Goal: Task Accomplishment & Management: Manage account settings

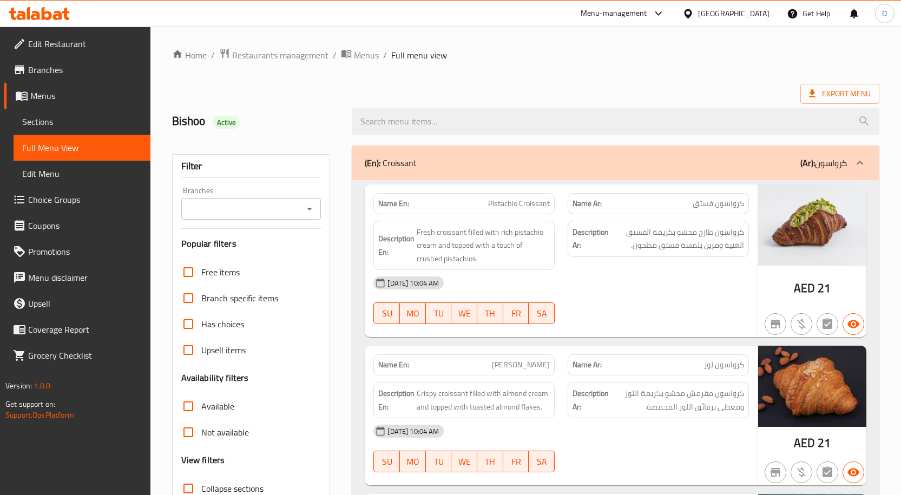
scroll to position [2577, 0]
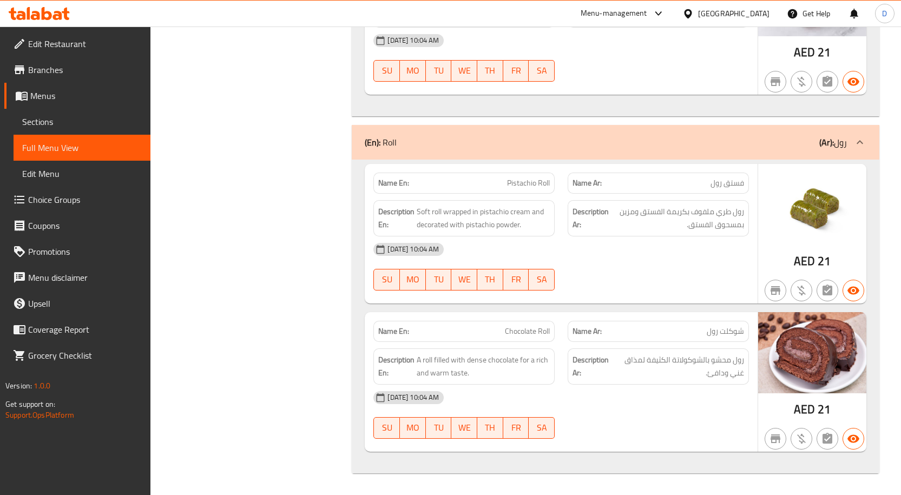
click at [52, 70] on span "Branches" at bounding box center [85, 69] width 114 height 13
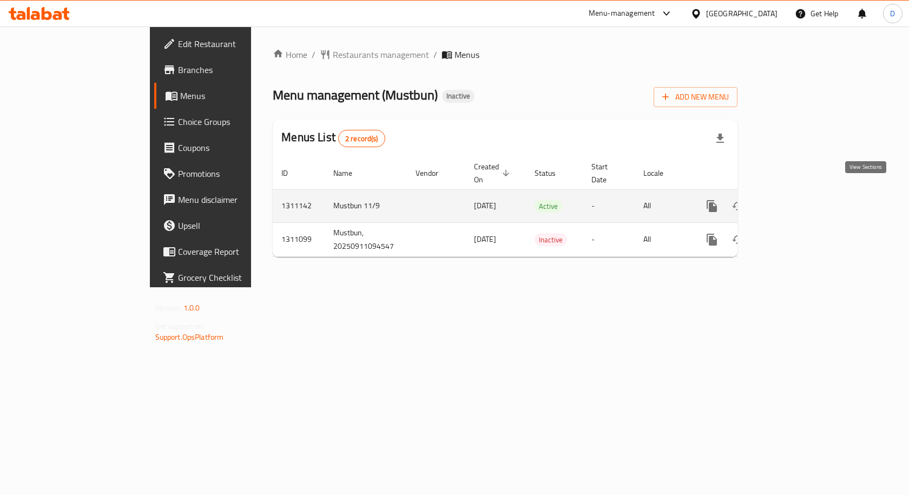
click at [795, 201] on icon "enhanced table" at bounding box center [791, 206] width 10 height 10
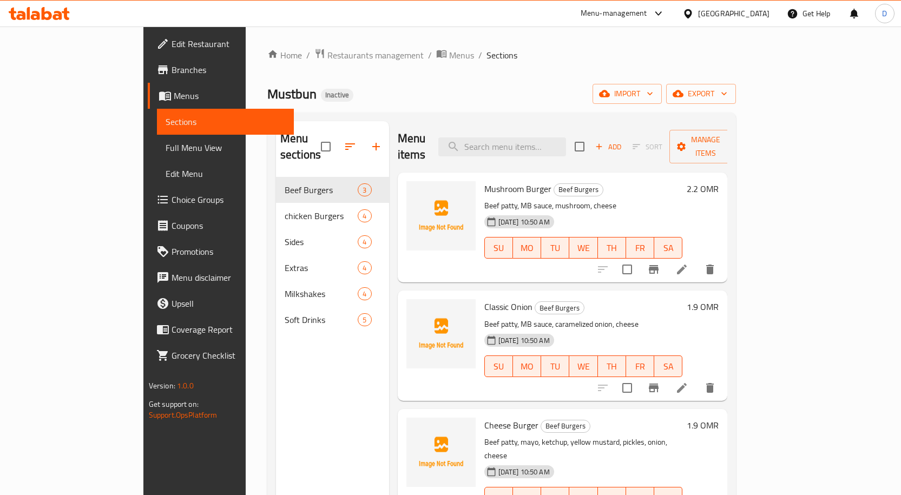
click at [485, 181] on span "Mushroom Burger" at bounding box center [518, 189] width 67 height 16
copy span "Mushroom"
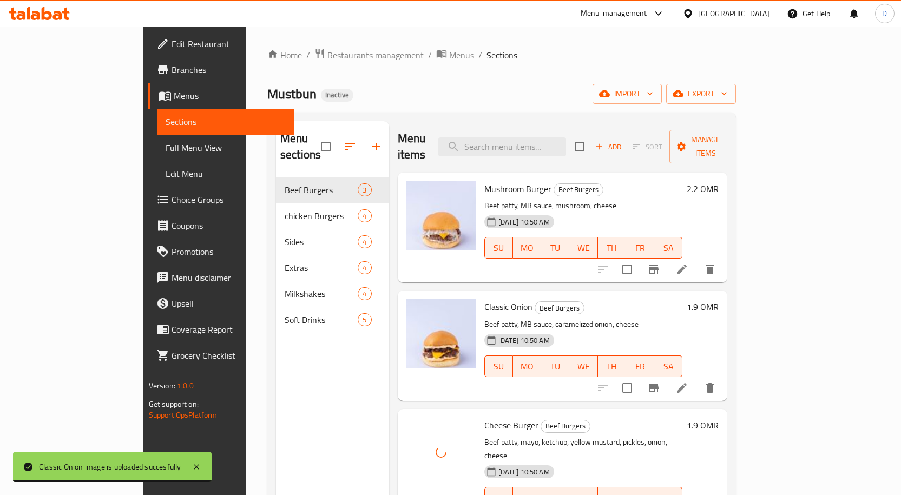
click at [555, 299] on h6 "Classic Onion Beef Burgers" at bounding box center [584, 306] width 199 height 15
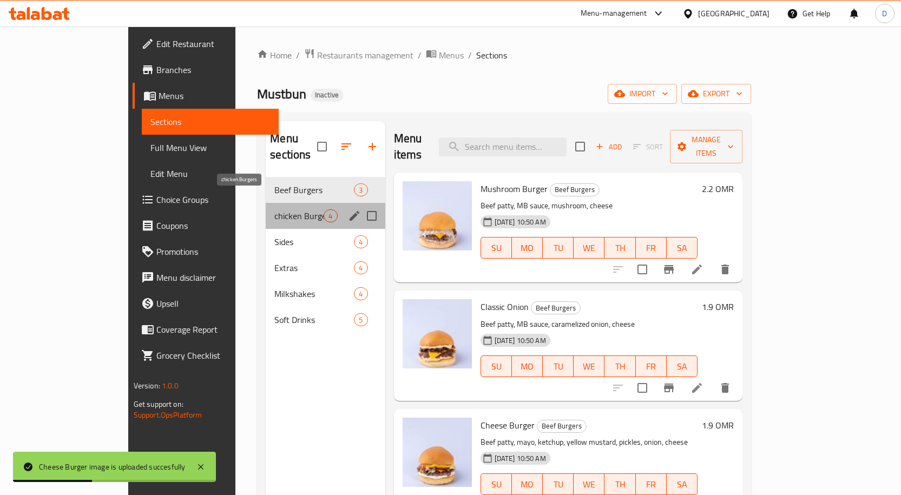
click at [274, 210] on span "chicken Burgers" at bounding box center [298, 216] width 49 height 13
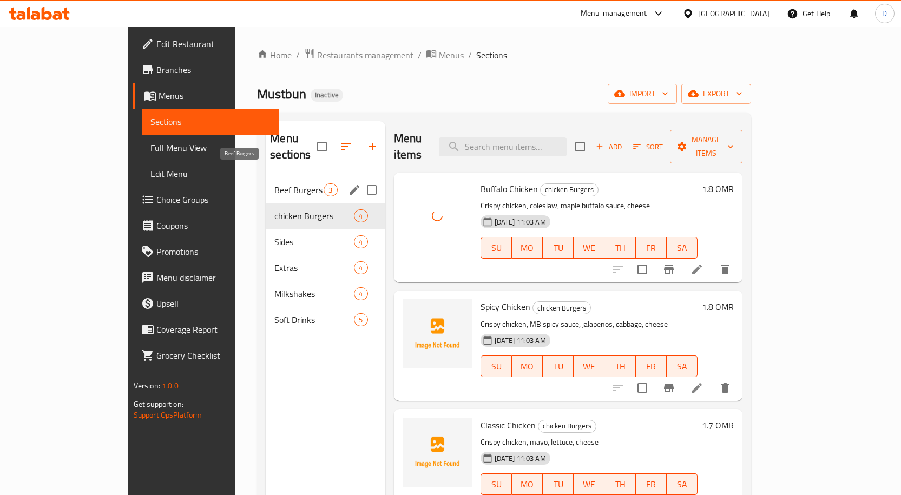
click at [274, 184] on span "Beef Burgers" at bounding box center [298, 190] width 49 height 13
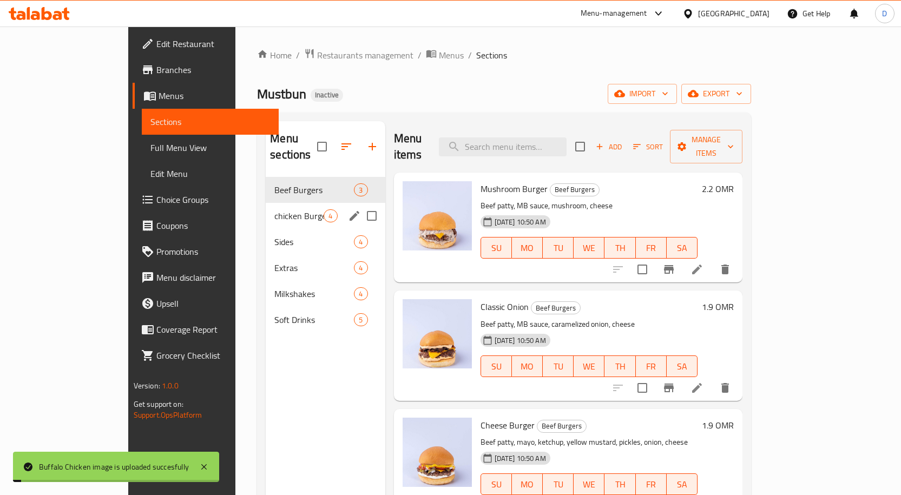
drag, startPoint x: 244, startPoint y: 203, endPoint x: 252, endPoint y: 201, distance: 8.3
click at [274, 210] on span "chicken Burgers" at bounding box center [298, 216] width 49 height 13
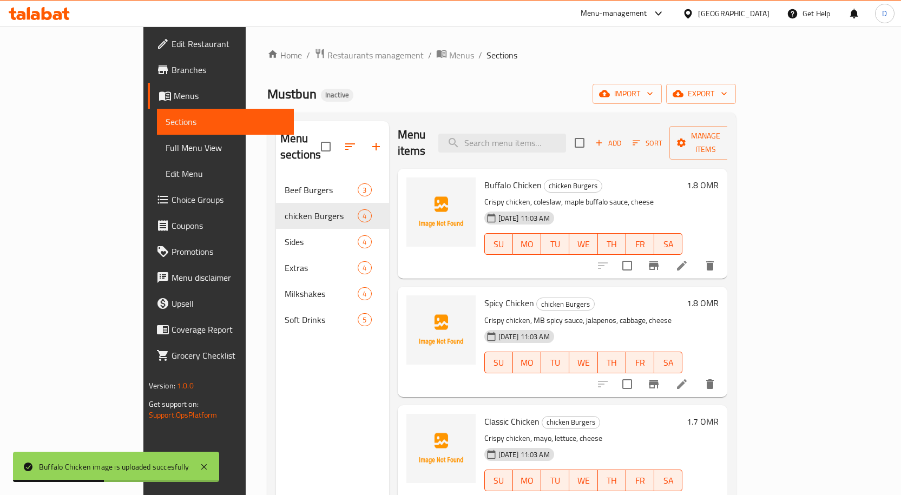
scroll to position [5, 0]
click at [276, 374] on div "Menu sections Beef Burgers 3 chicken Burgers 4 Sides 4 Extras 4 Milkshakes 4 So…" at bounding box center [332, 368] width 113 height 495
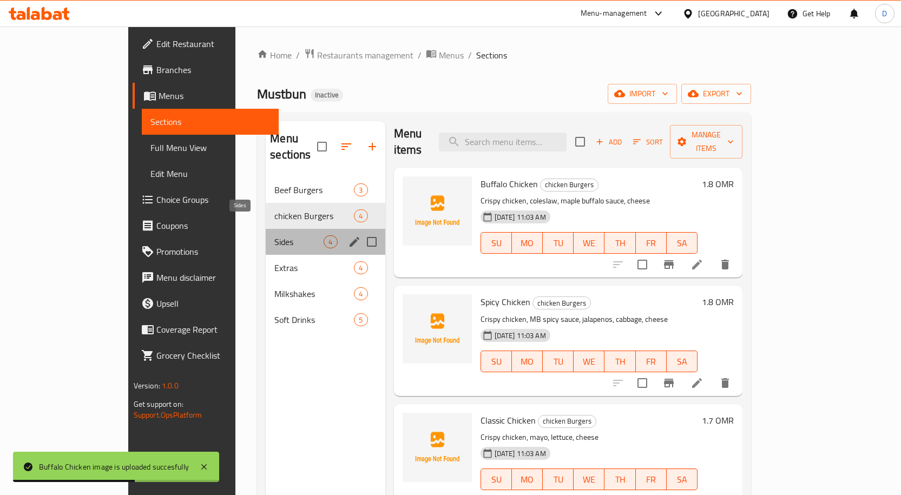
click at [274, 235] on span "Sides" at bounding box center [298, 241] width 49 height 13
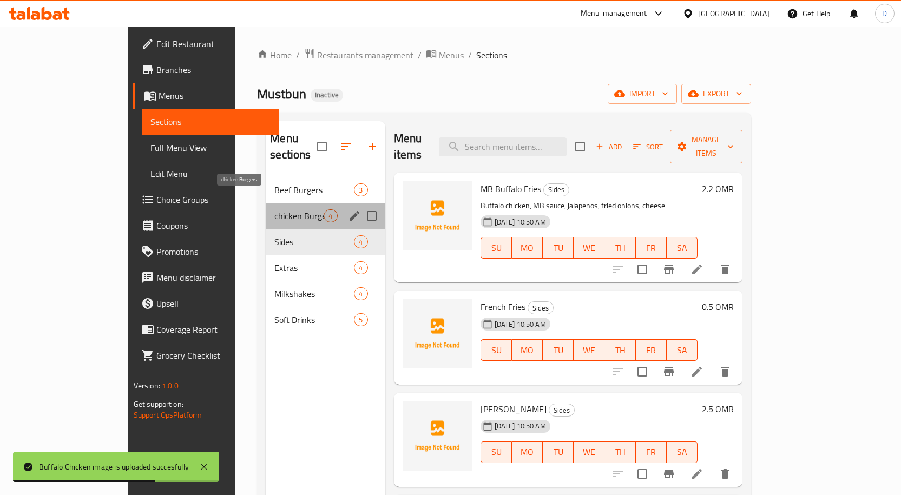
click at [274, 210] on span "chicken Burgers" at bounding box center [298, 216] width 49 height 13
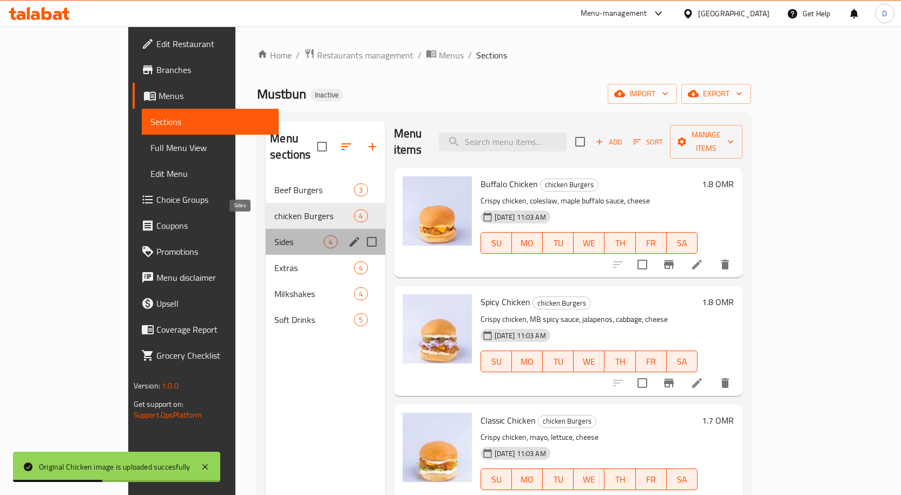
click at [274, 235] on span "Sides" at bounding box center [298, 241] width 49 height 13
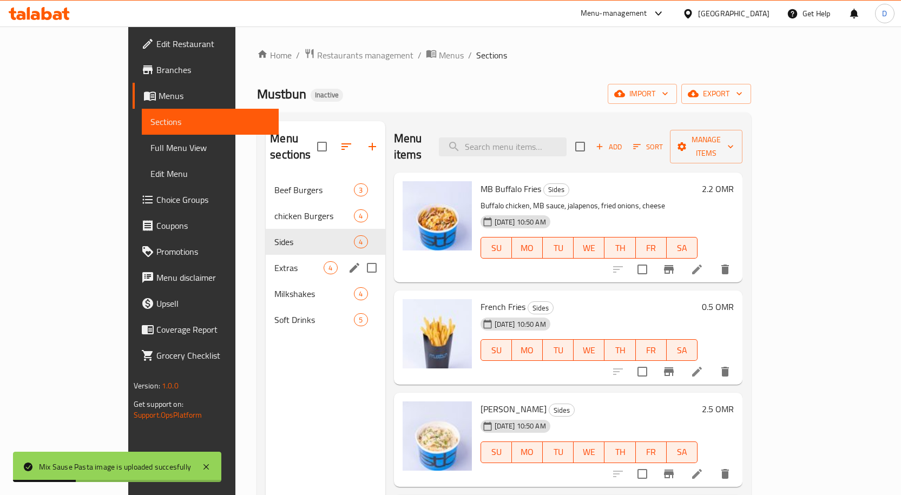
click at [274, 261] on span "Extras" at bounding box center [298, 267] width 49 height 13
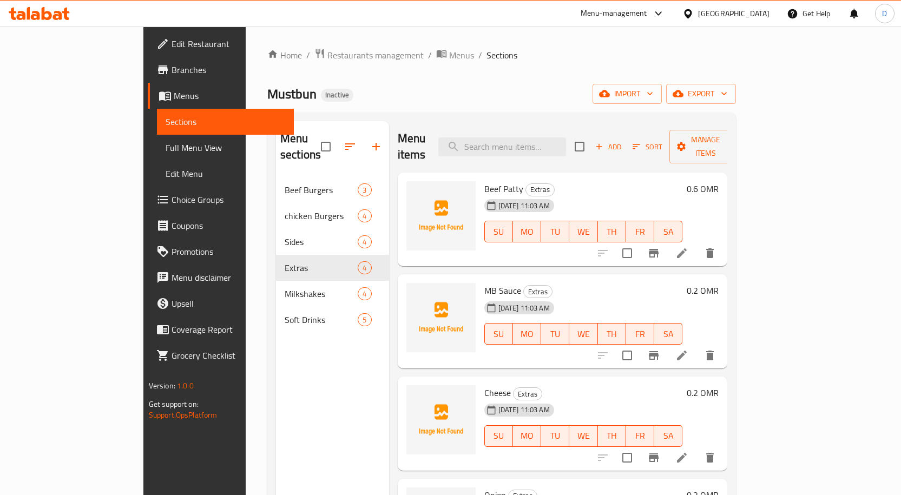
click at [485, 181] on span "Beef Patty" at bounding box center [504, 189] width 39 height 16
copy span "Beef"
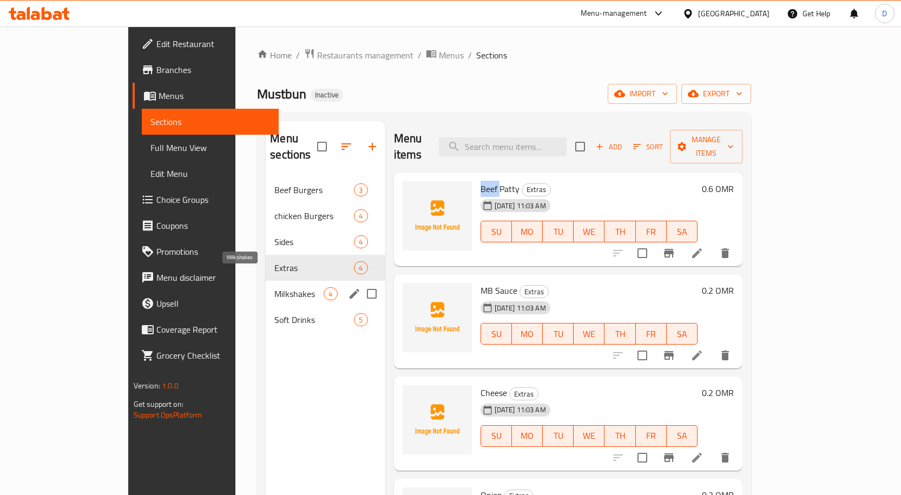
click at [274, 287] on span "Milkshakes" at bounding box center [298, 293] width 49 height 13
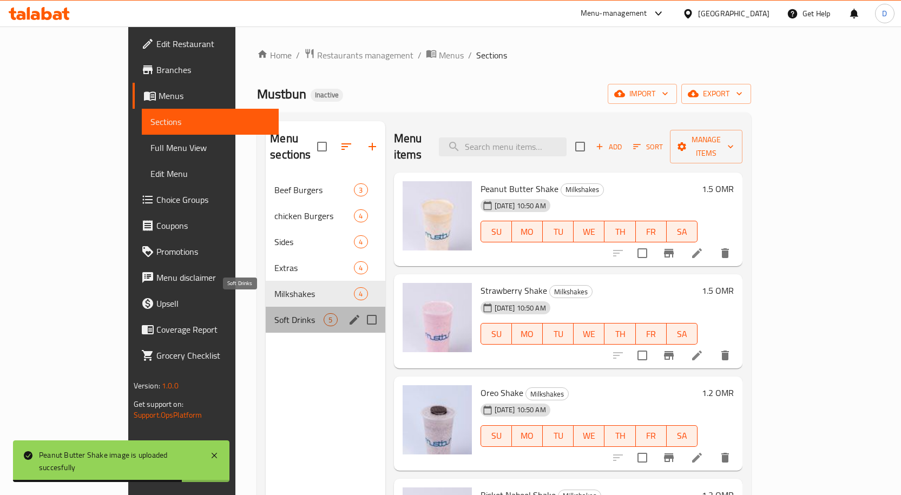
click at [274, 313] on span "Soft Drinks" at bounding box center [298, 319] width 49 height 13
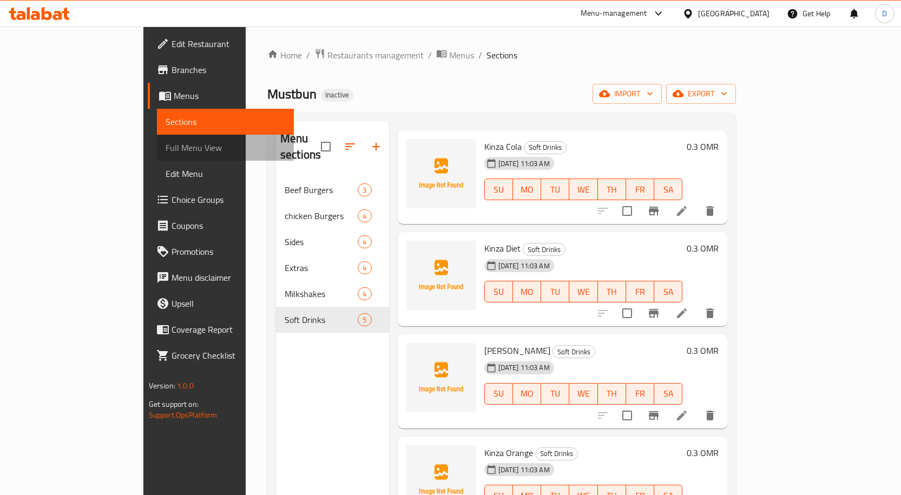
click at [166, 146] on span "Full Menu View" at bounding box center [226, 147] width 120 height 13
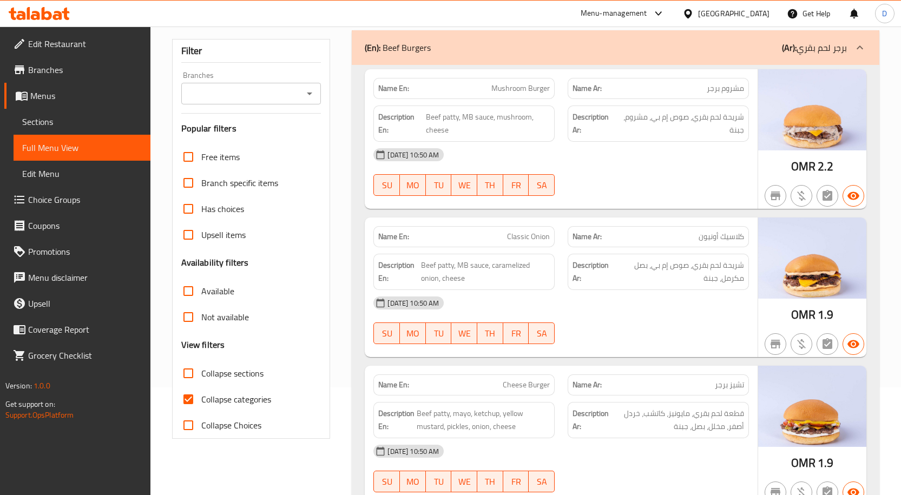
scroll to position [108, 0]
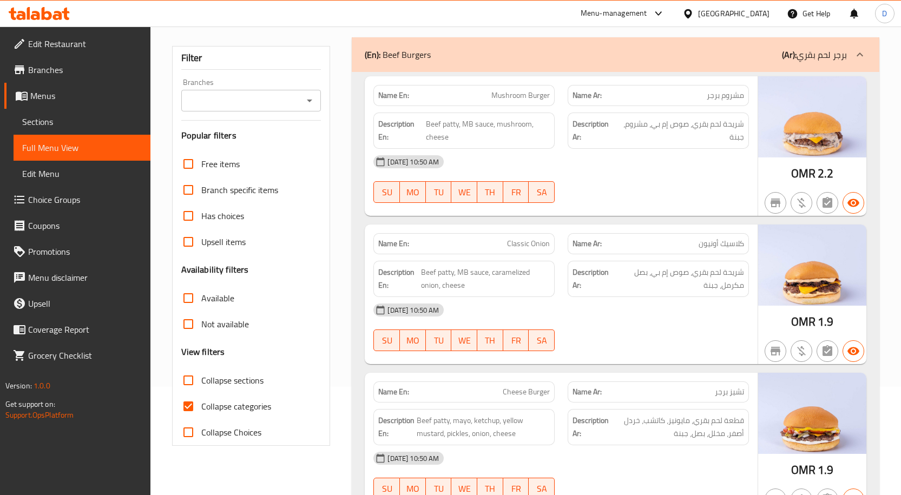
click at [214, 407] on span "Collapse categories" at bounding box center [236, 406] width 70 height 13
click at [201, 407] on input "Collapse categories" at bounding box center [188, 407] width 26 height 26
checkbox input "false"
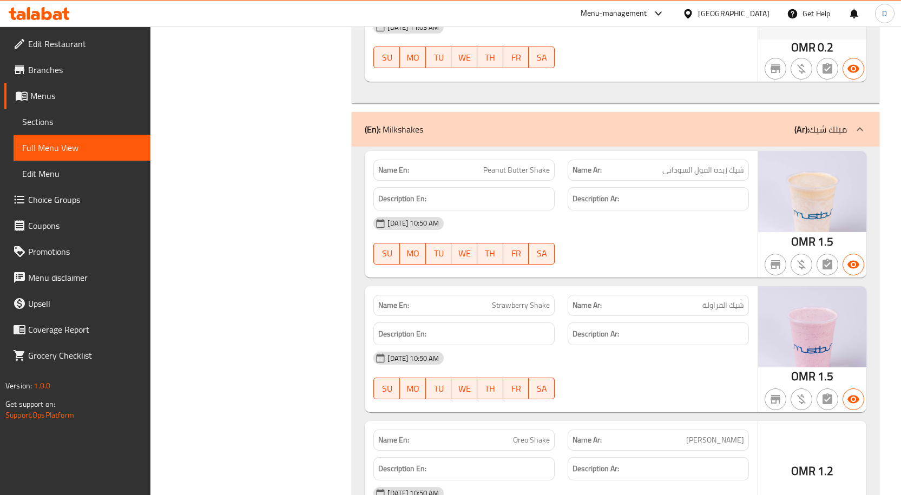
scroll to position [2490, 0]
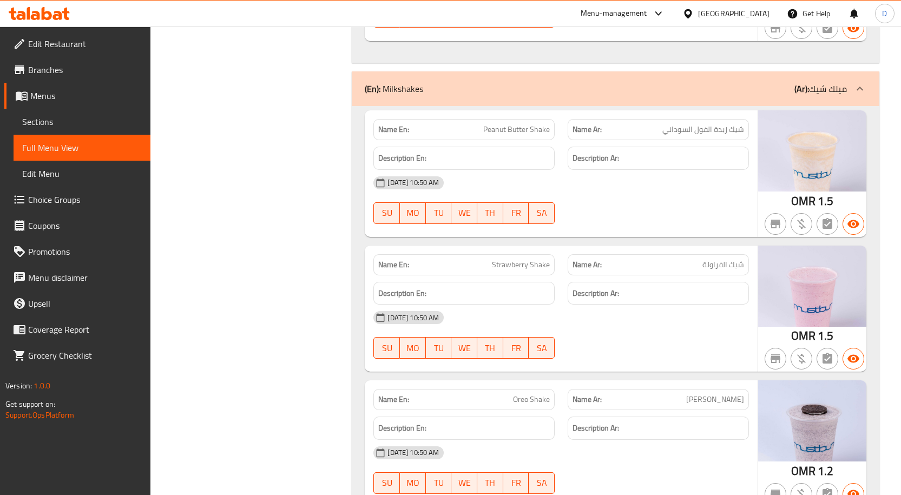
click at [612, 389] on div "Name Ar: شيك أوريو" at bounding box center [658, 399] width 181 height 21
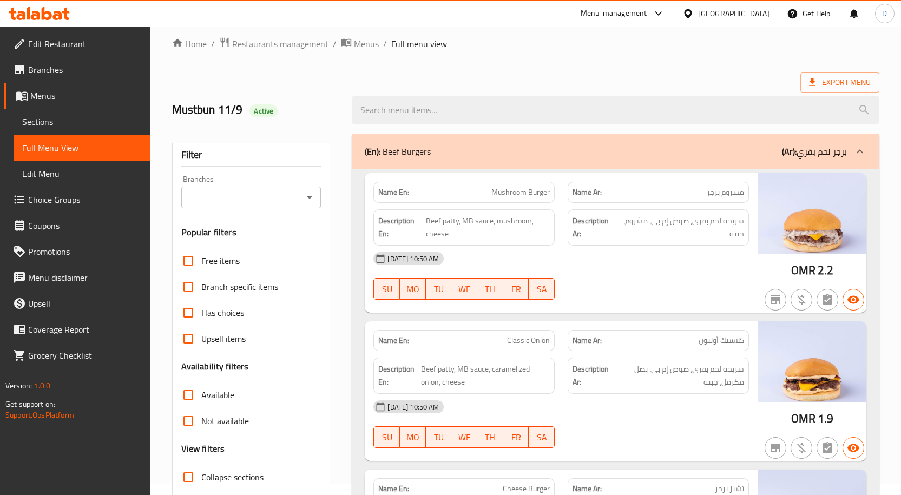
scroll to position [0, 0]
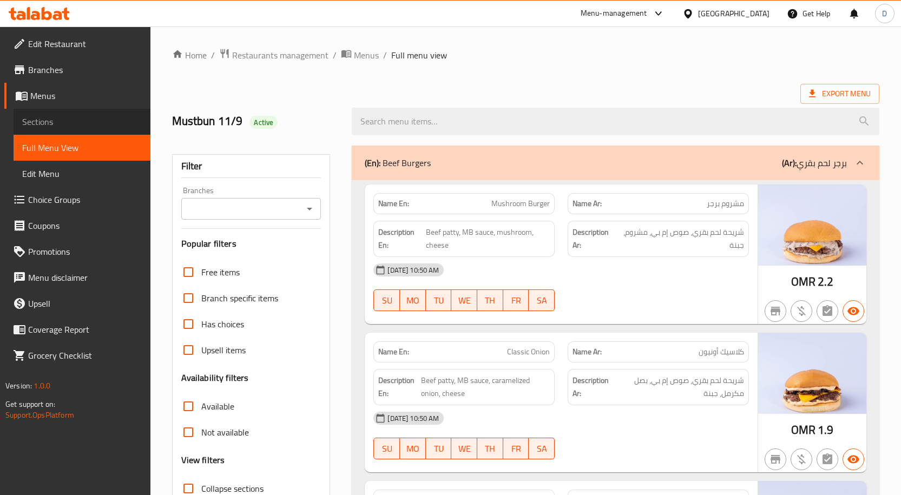
click at [63, 124] on span "Sections" at bounding box center [82, 121] width 120 height 13
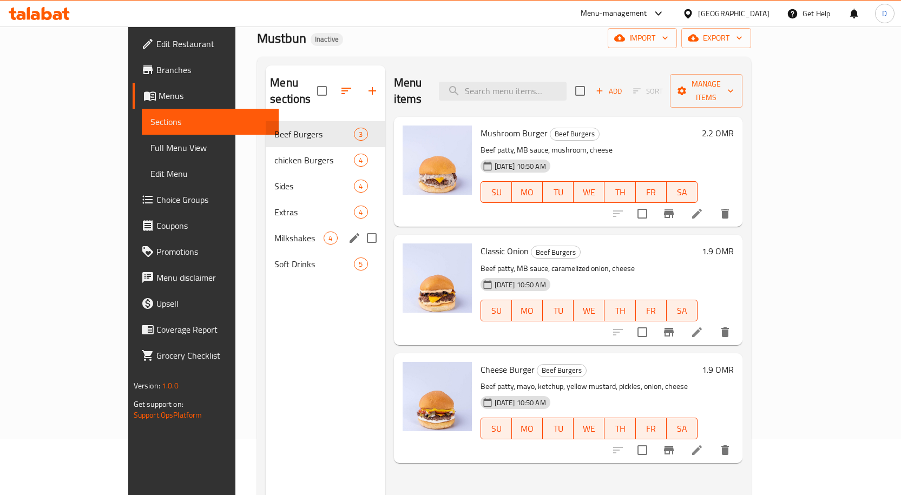
scroll to position [43, 0]
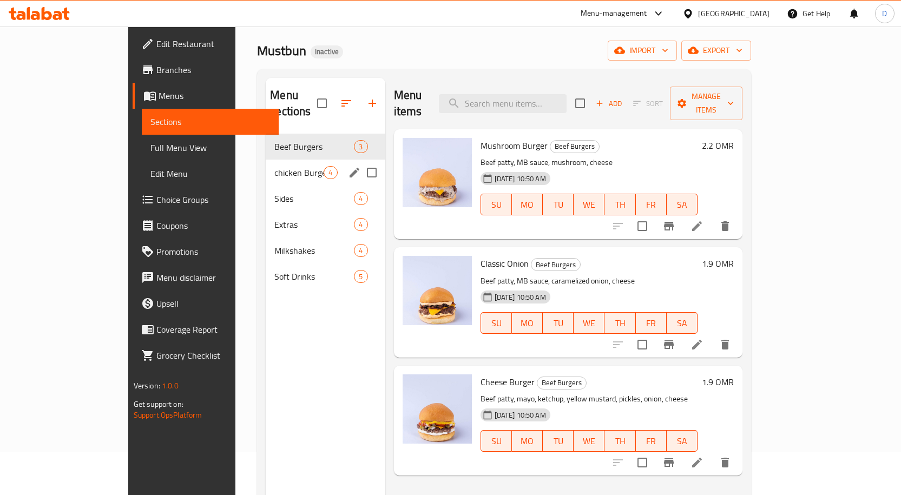
click at [274, 166] on span "chicken Burgers" at bounding box center [298, 172] width 49 height 13
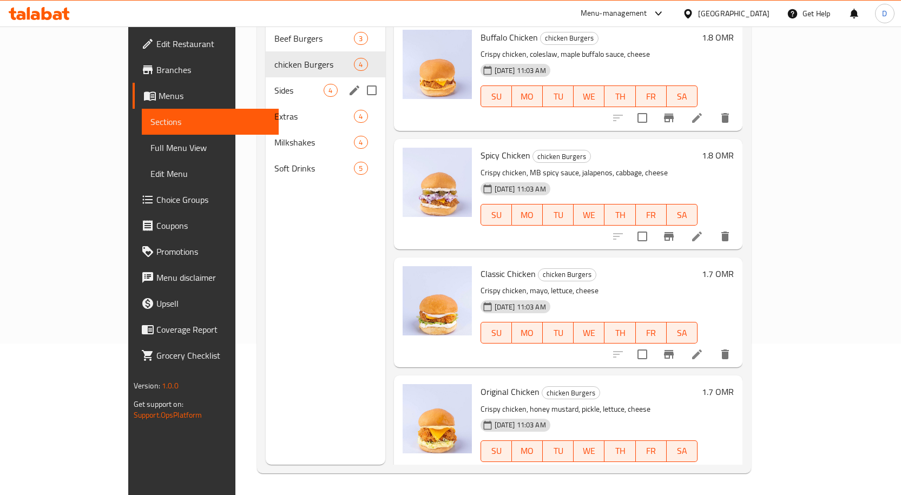
click at [274, 84] on span "Sides" at bounding box center [298, 90] width 49 height 13
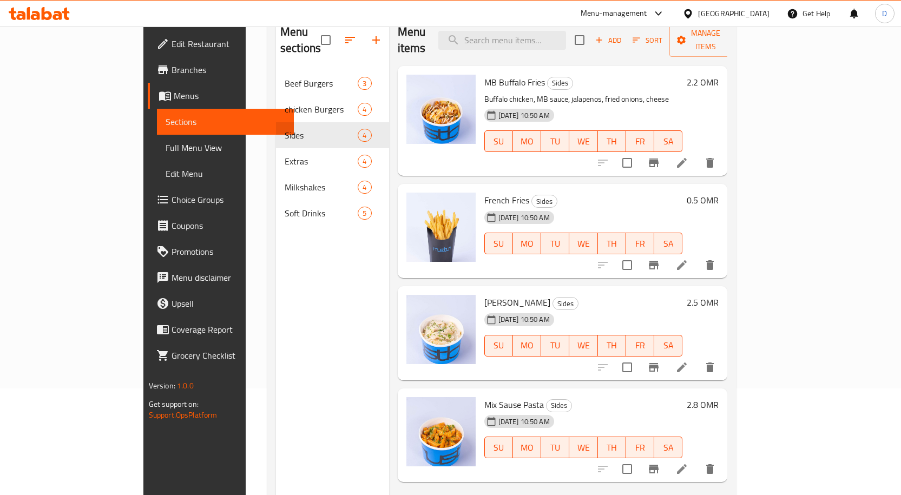
scroll to position [152, 0]
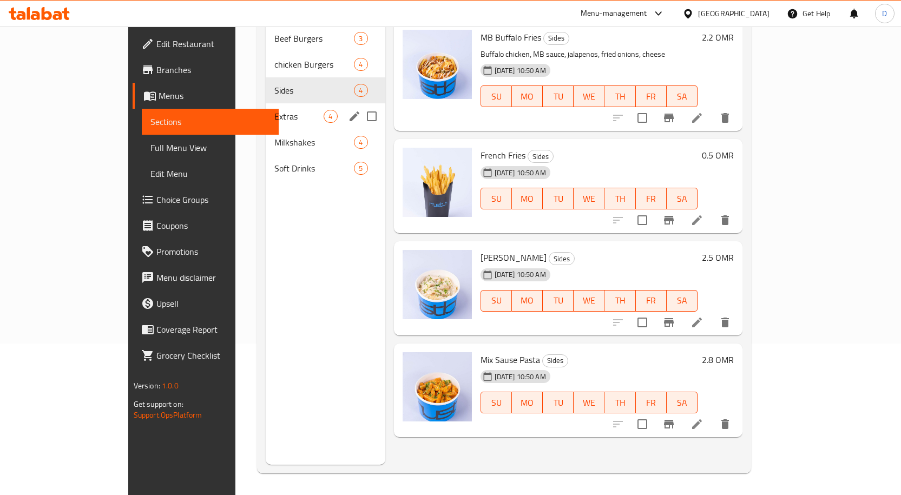
click at [274, 110] on span "Extras" at bounding box center [298, 116] width 49 height 13
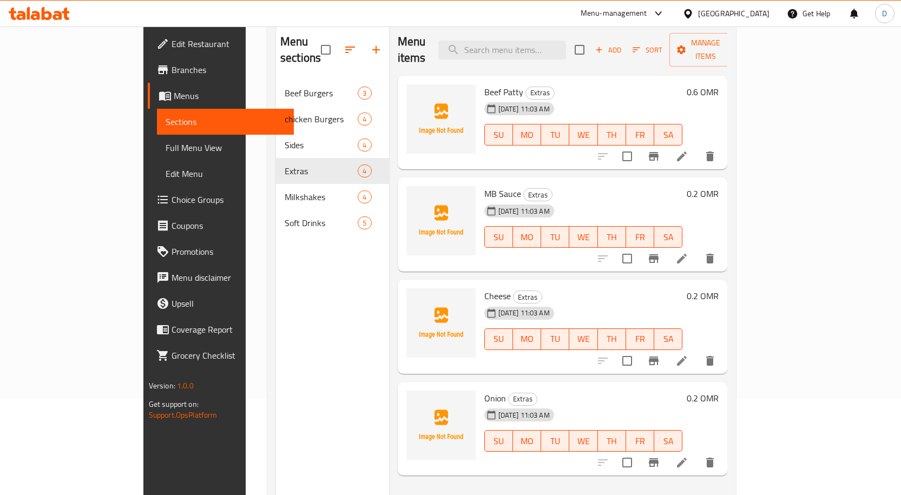
scroll to position [108, 0]
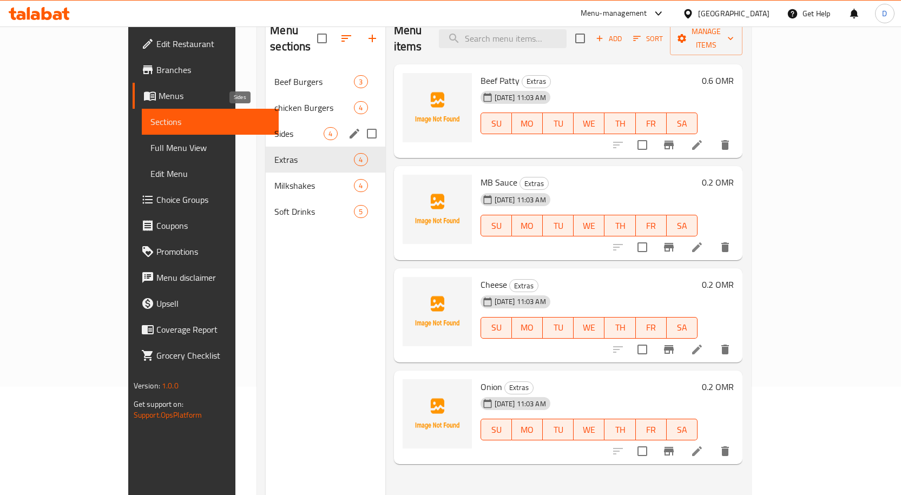
click at [274, 127] on span "Sides" at bounding box center [298, 133] width 49 height 13
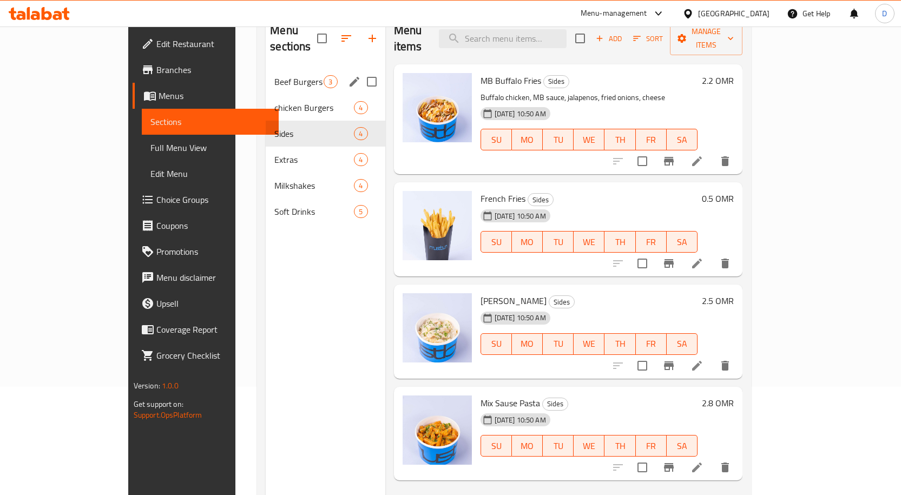
click at [274, 75] on span "Beef Burgers" at bounding box center [298, 81] width 49 height 13
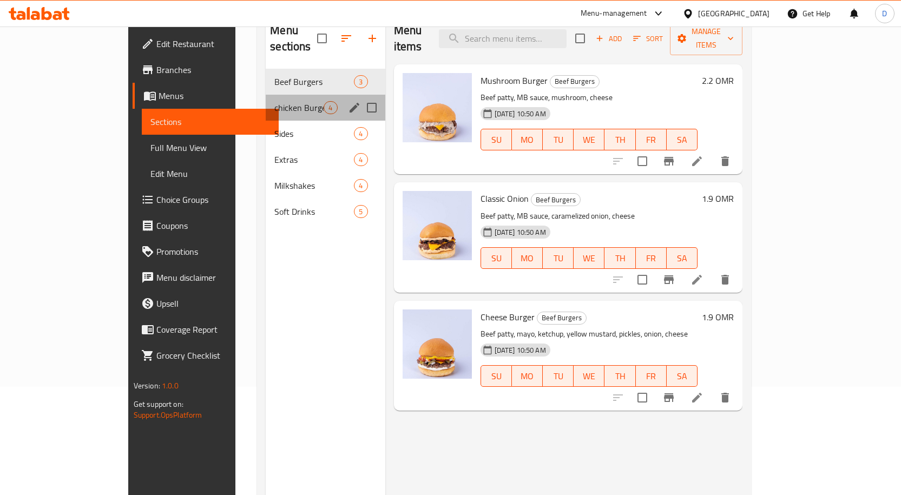
click at [266, 99] on div "chicken Burgers 4" at bounding box center [325, 108] width 119 height 26
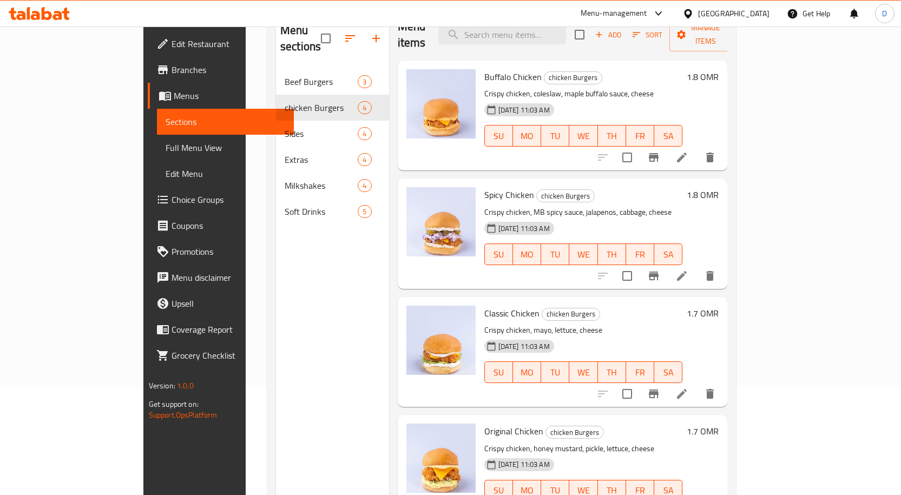
scroll to position [5, 0]
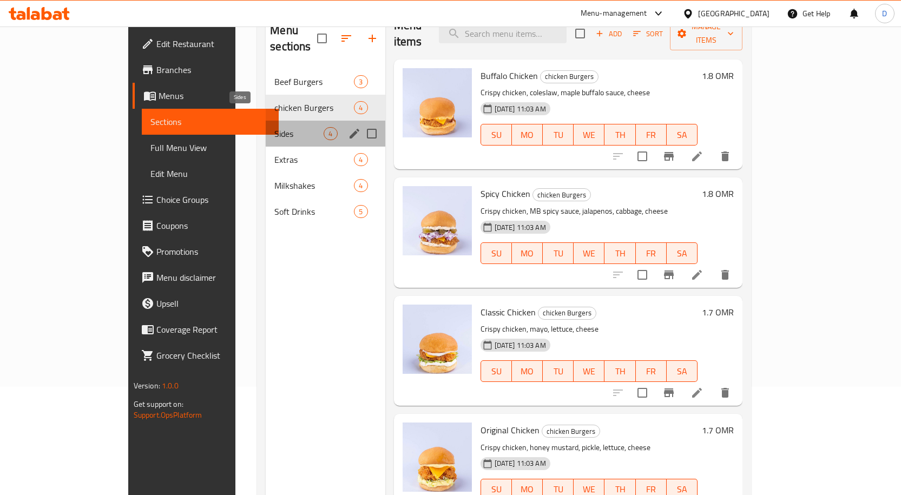
click at [274, 127] on span "Sides" at bounding box center [298, 133] width 49 height 13
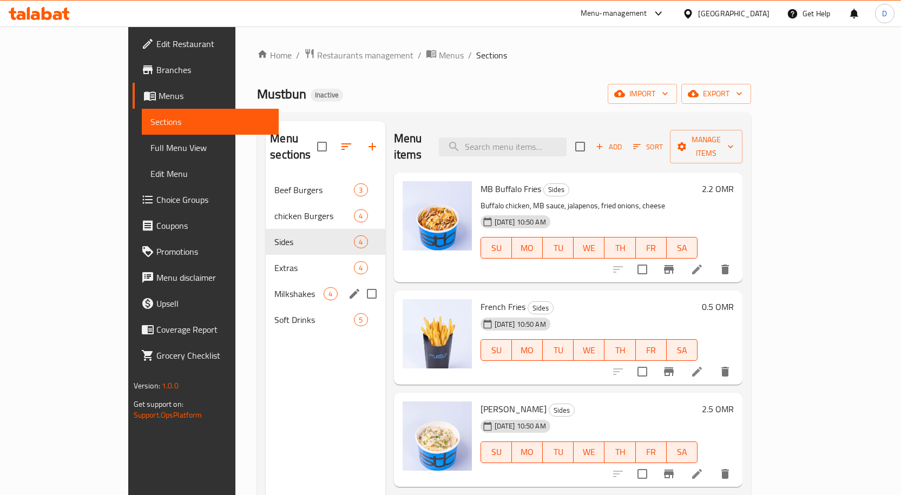
click at [266, 286] on div "Milkshakes 4" at bounding box center [325, 294] width 119 height 26
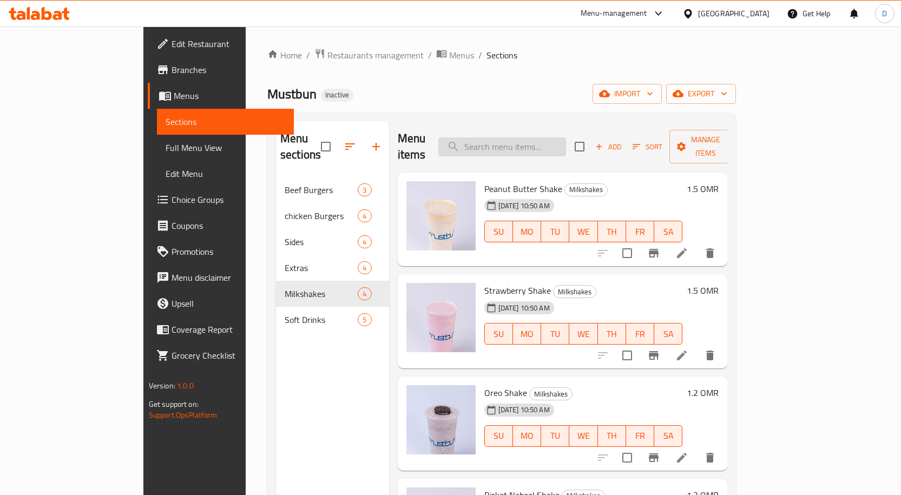
click at [541, 140] on input "search" at bounding box center [502, 147] width 128 height 19
paste input "MB signature burger"
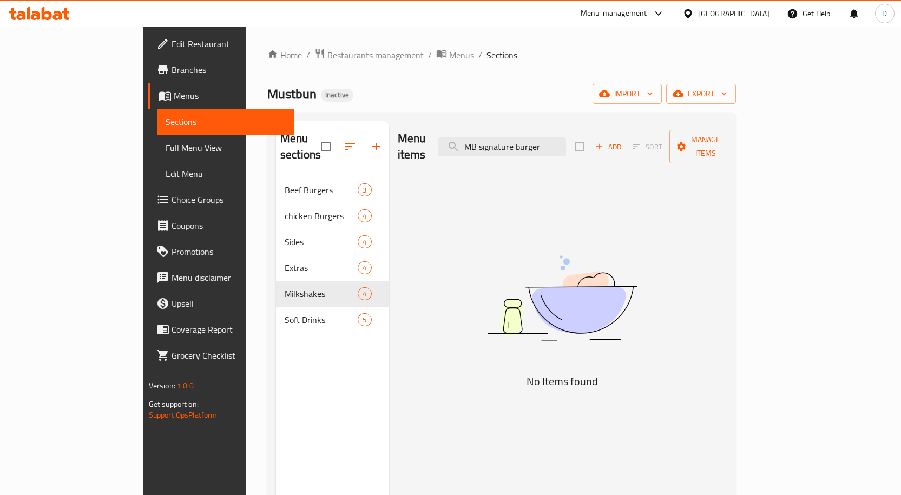
drag, startPoint x: 529, startPoint y: 139, endPoint x: 482, endPoint y: 149, distance: 48.7
click at [482, 149] on div "Menu items MB signature burger Add Sort Manage items" at bounding box center [563, 146] width 330 height 51
type input "burger"
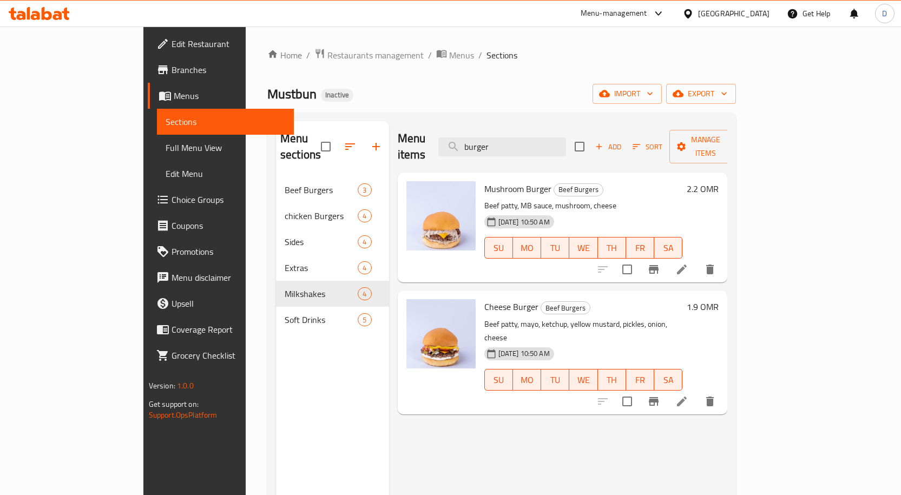
drag, startPoint x: 562, startPoint y: 138, endPoint x: 477, endPoint y: 141, distance: 84.5
click at [479, 141] on div "Menu items burger Add Sort Manage items" at bounding box center [563, 146] width 330 height 51
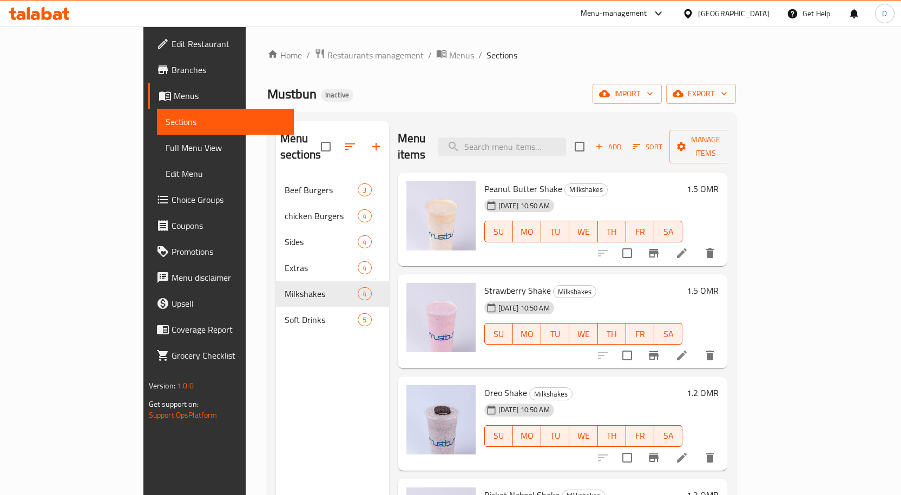
click at [166, 153] on span "Full Menu View" at bounding box center [226, 147] width 120 height 13
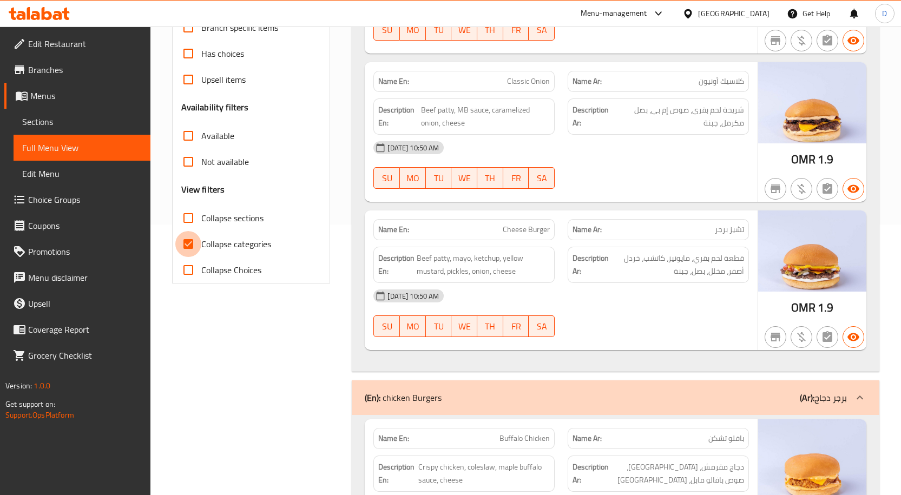
click at [187, 243] on input "Collapse categories" at bounding box center [188, 244] width 26 height 26
checkbox input "false"
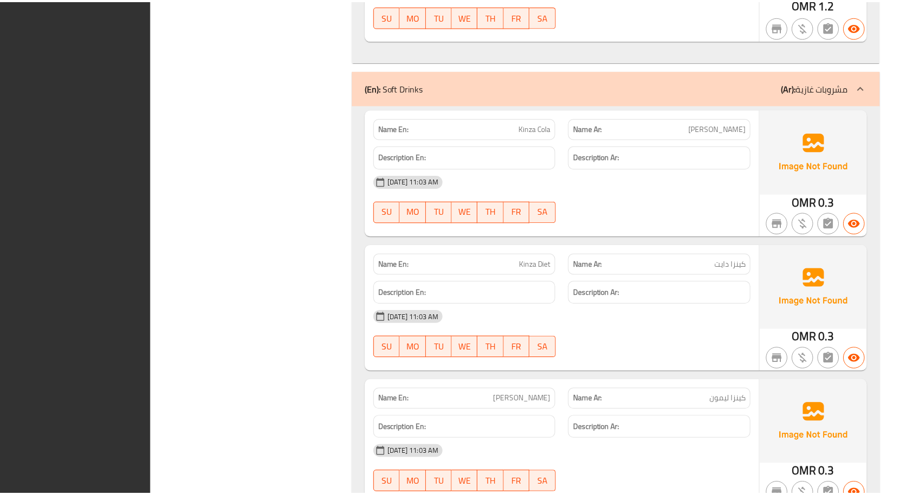
scroll to position [3365, 0]
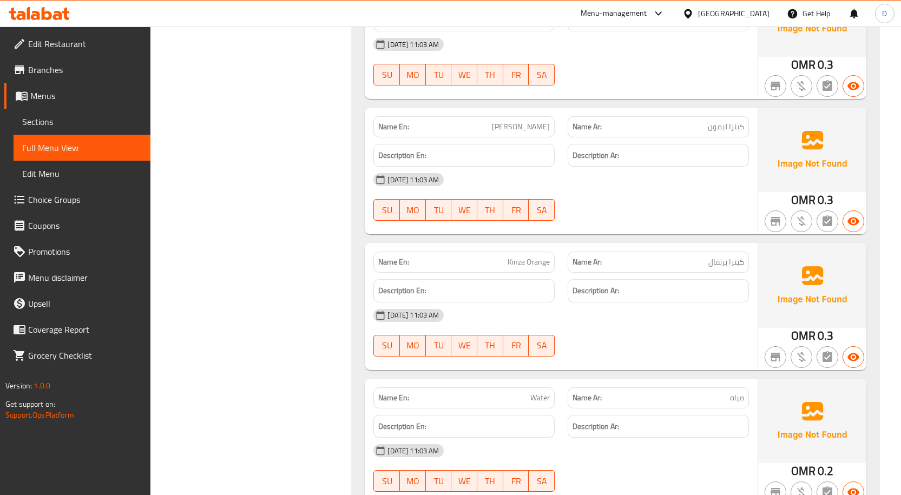
click at [43, 96] on span "Menus" at bounding box center [86, 95] width 112 height 13
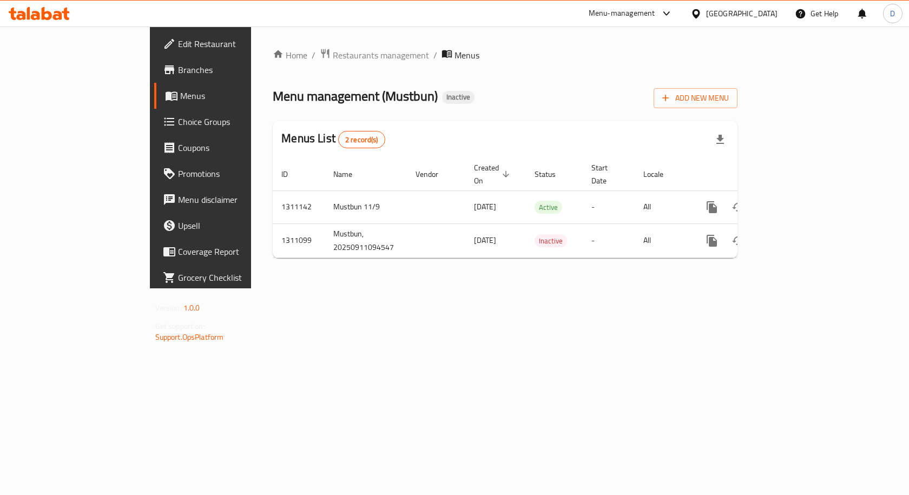
click at [178, 74] on span "Branches" at bounding box center [235, 69] width 115 height 13
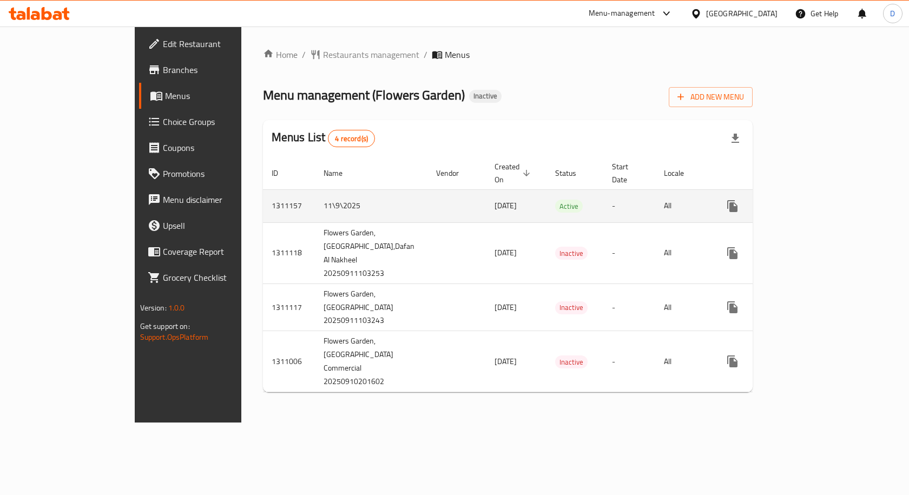
click at [817, 200] on icon "enhanced table" at bounding box center [810, 206] width 13 height 13
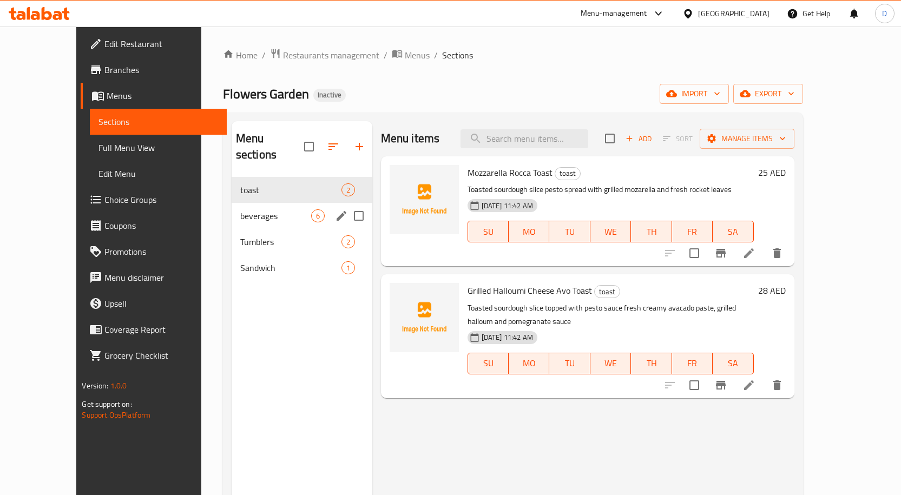
click at [247, 209] on div "beverages 6" at bounding box center [302, 216] width 141 height 26
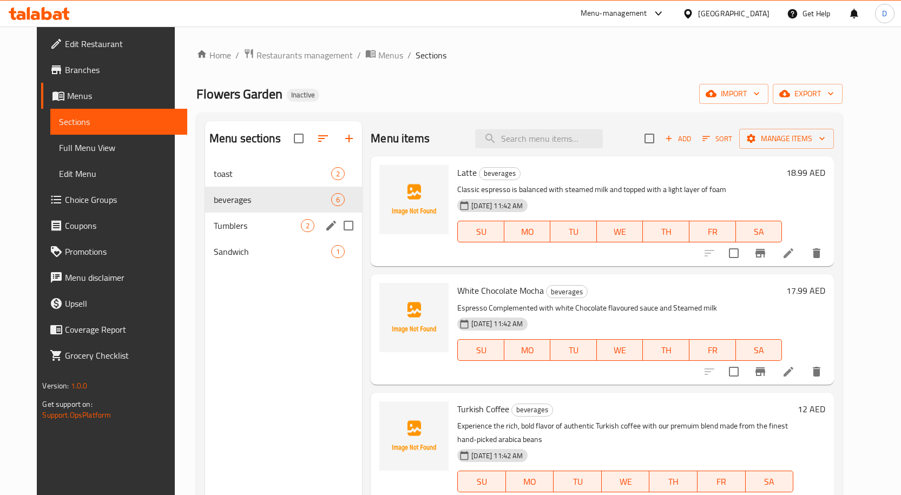
click at [247, 233] on div "Tumblers 2" at bounding box center [284, 226] width 158 height 26
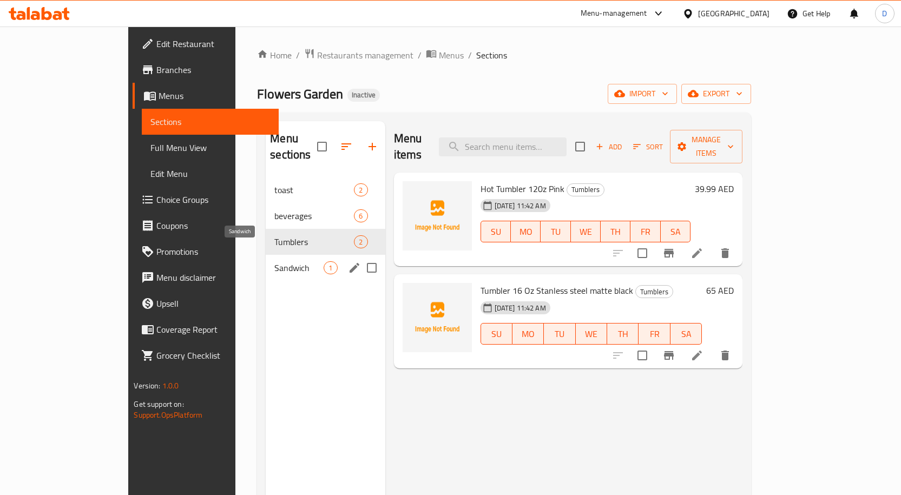
click at [274, 261] on span "Sandwich" at bounding box center [298, 267] width 49 height 13
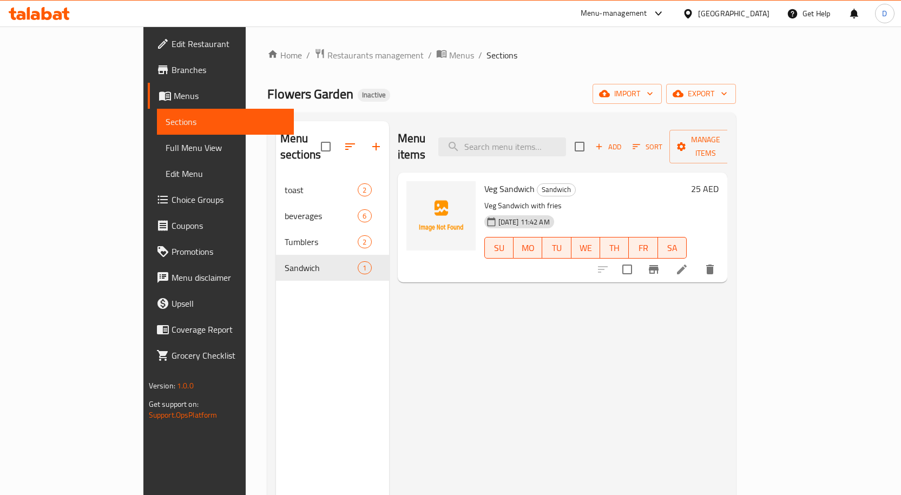
click at [757, 11] on div "United Arab Emirates" at bounding box center [733, 14] width 71 height 12
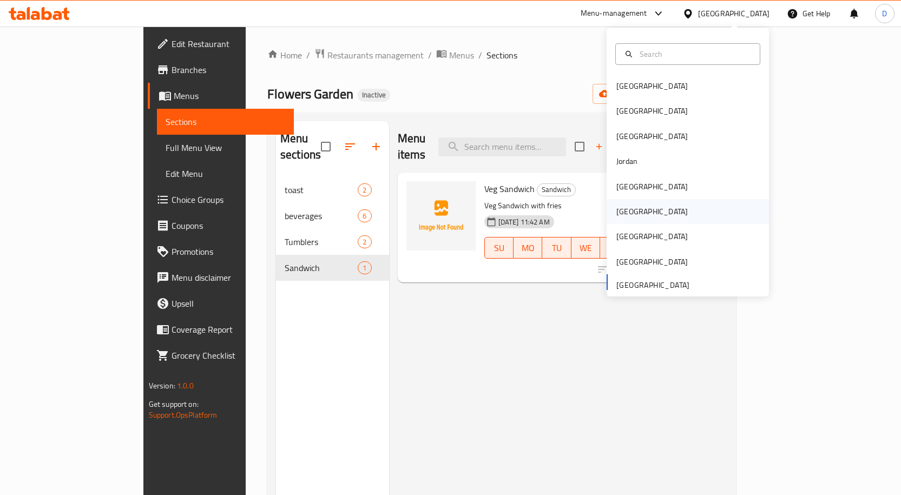
click at [633, 212] on div "Oman" at bounding box center [652, 211] width 89 height 25
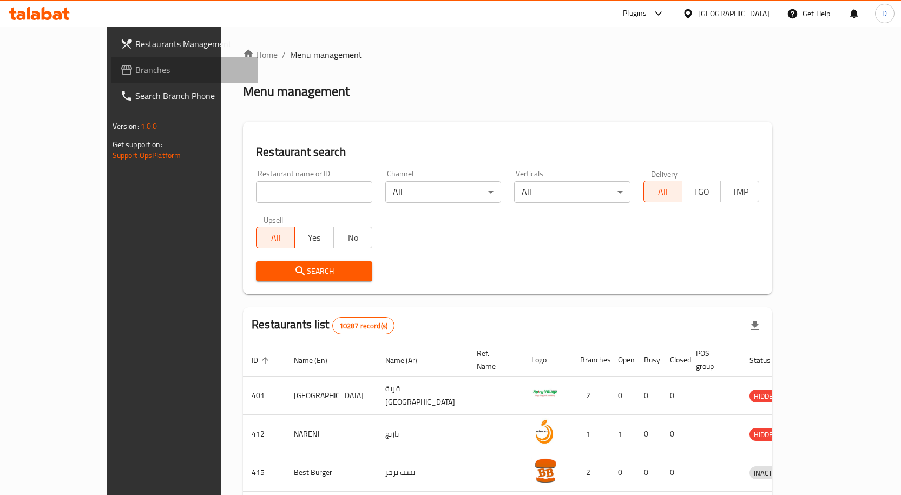
click at [112, 77] on link "Branches" at bounding box center [185, 70] width 146 height 26
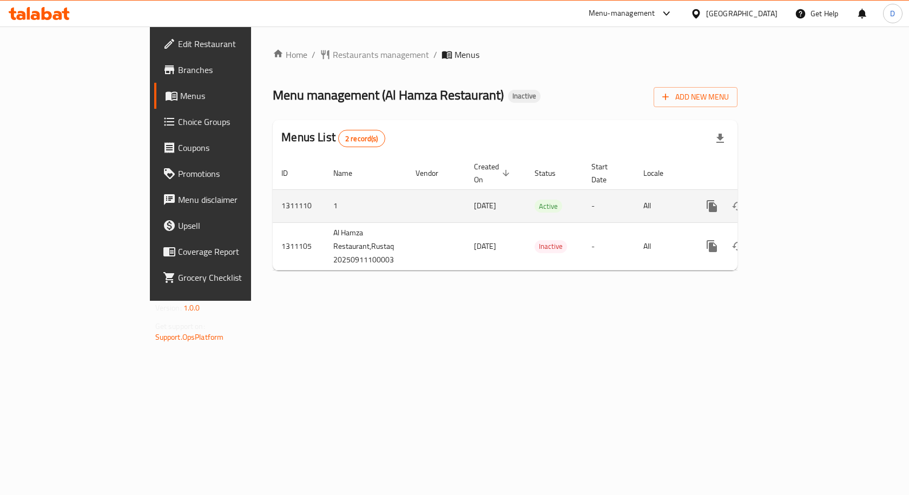
click at [797, 200] on icon "enhanced table" at bounding box center [790, 206] width 13 height 13
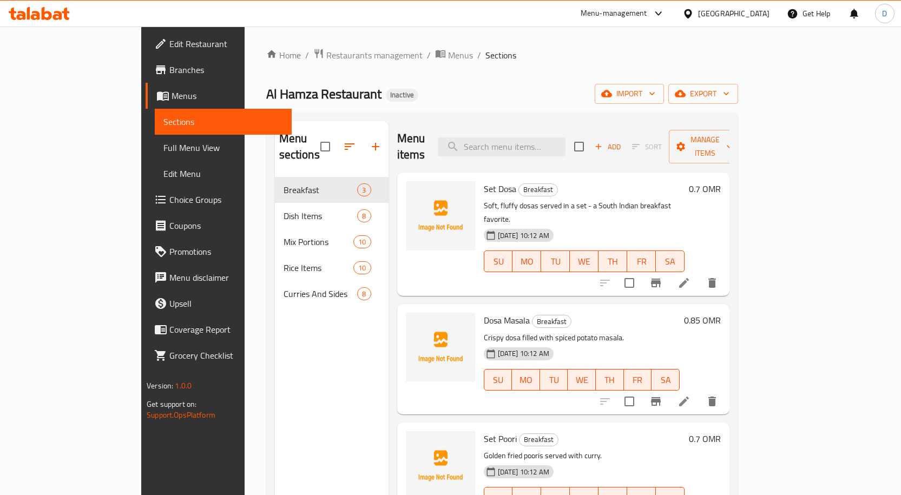
click at [169, 65] on span "Branches" at bounding box center [226, 69] width 114 height 13
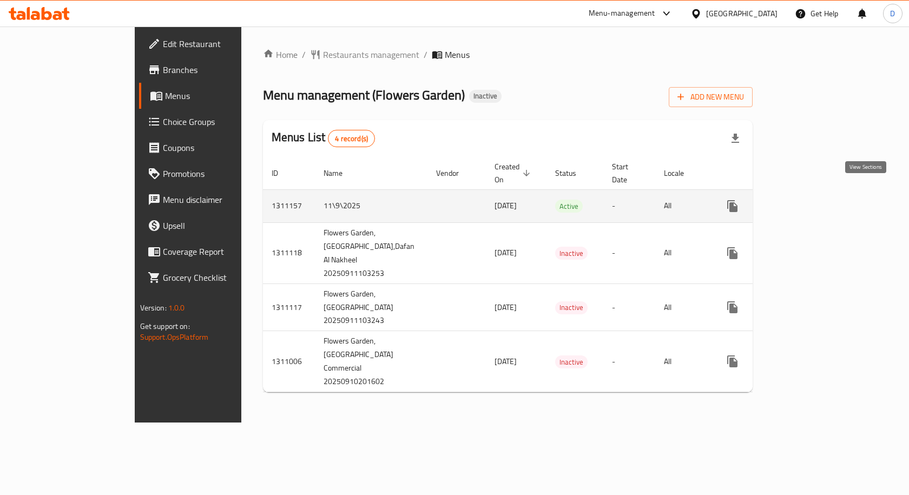
click at [817, 200] on icon "enhanced table" at bounding box center [810, 206] width 13 height 13
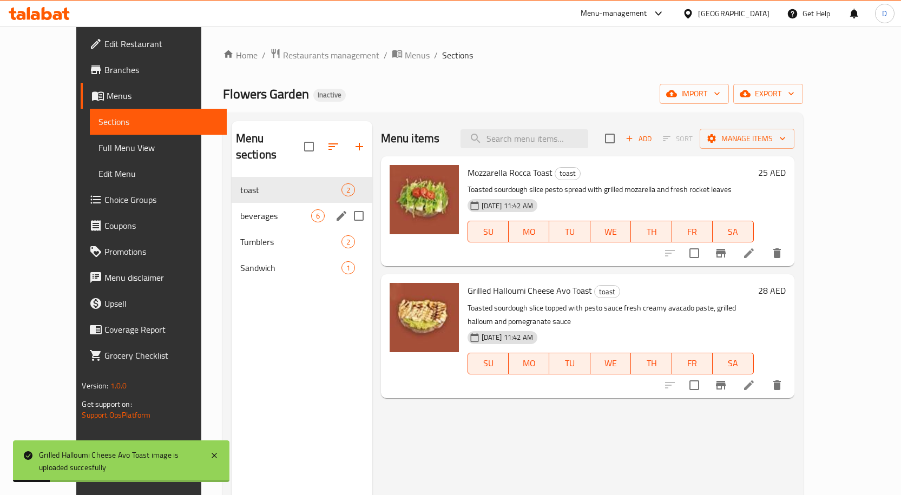
click at [240, 210] on span "beverages" at bounding box center [275, 216] width 71 height 13
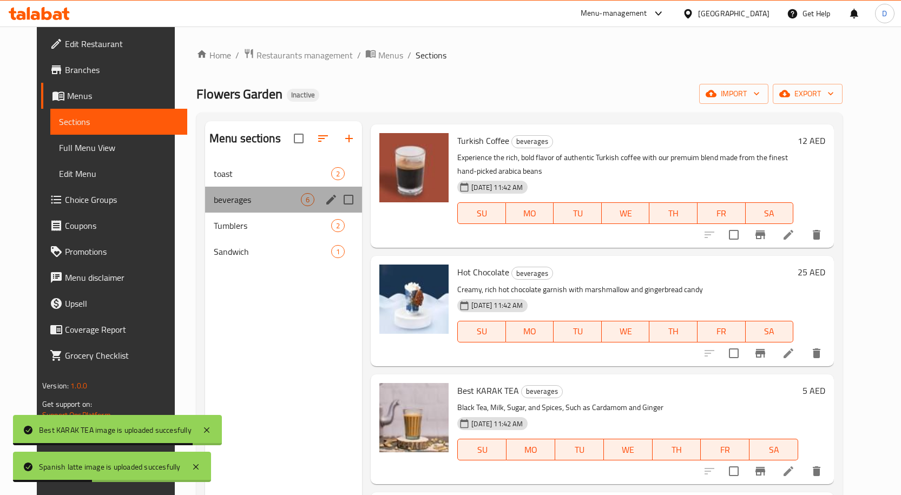
click at [217, 207] on div "beverages 6" at bounding box center [284, 200] width 158 height 26
click at [215, 232] on div "Tumblers 2" at bounding box center [284, 226] width 158 height 26
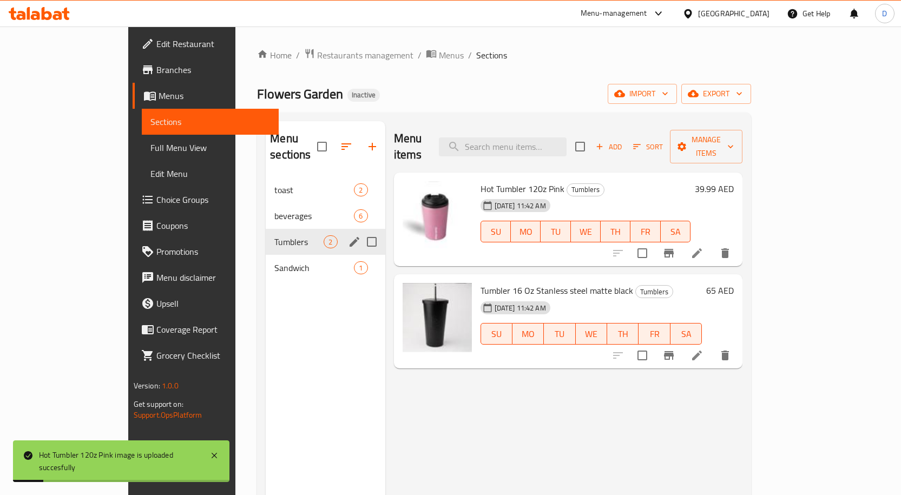
click at [348, 235] on icon "edit" at bounding box center [354, 241] width 13 height 13
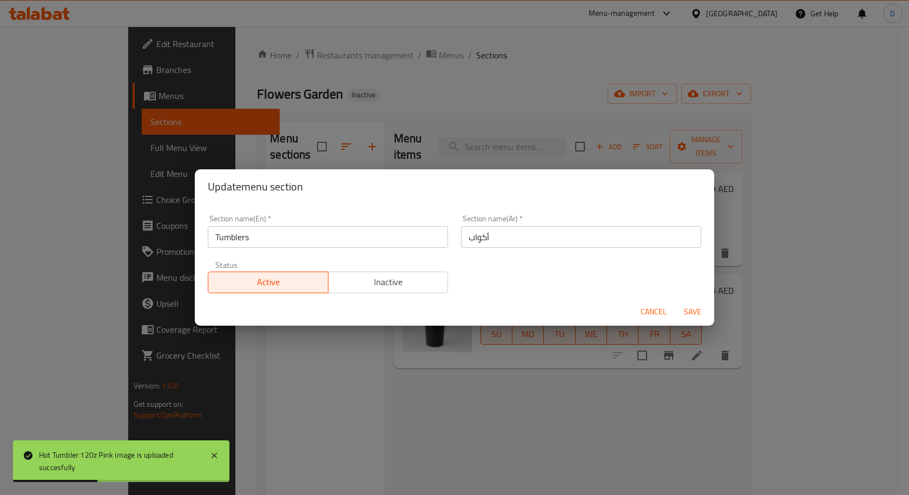
click at [654, 304] on button "Cancel" at bounding box center [654, 312] width 35 height 20
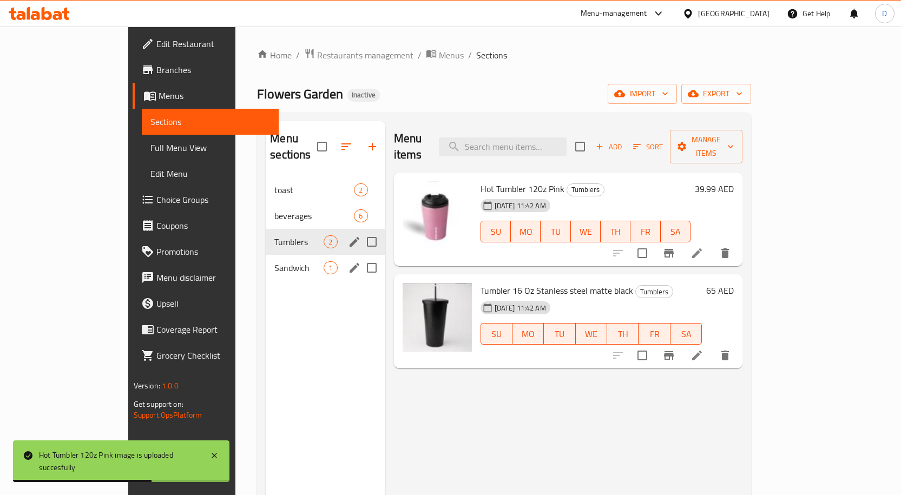
click at [266, 258] on div "Sandwich 1" at bounding box center [325, 268] width 119 height 26
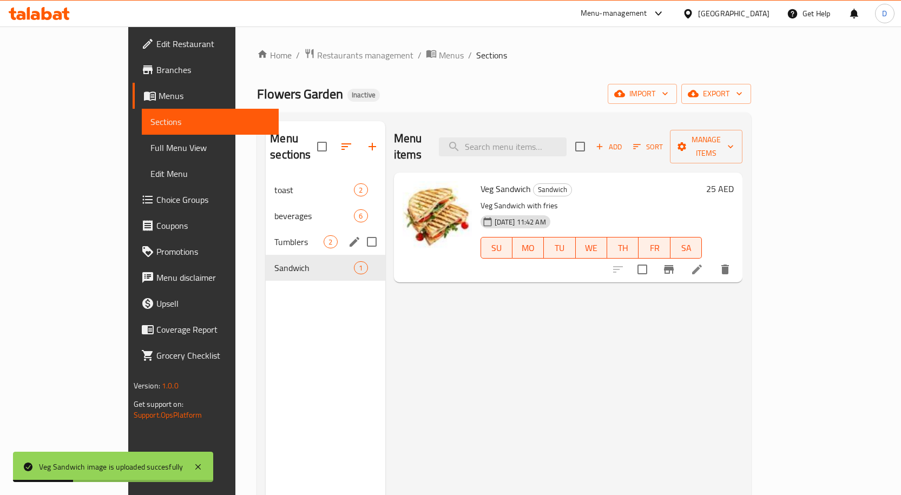
click at [280, 343] on div "Menu sections toast 2 beverages 6 Tumblers 2 Sandwich 1" at bounding box center [325, 368] width 119 height 495
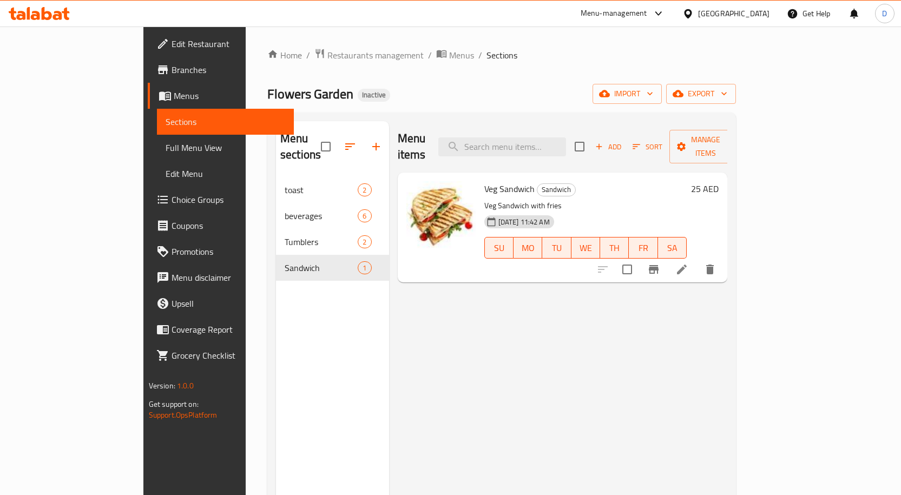
click at [166, 144] on span "Full Menu View" at bounding box center [226, 147] width 120 height 13
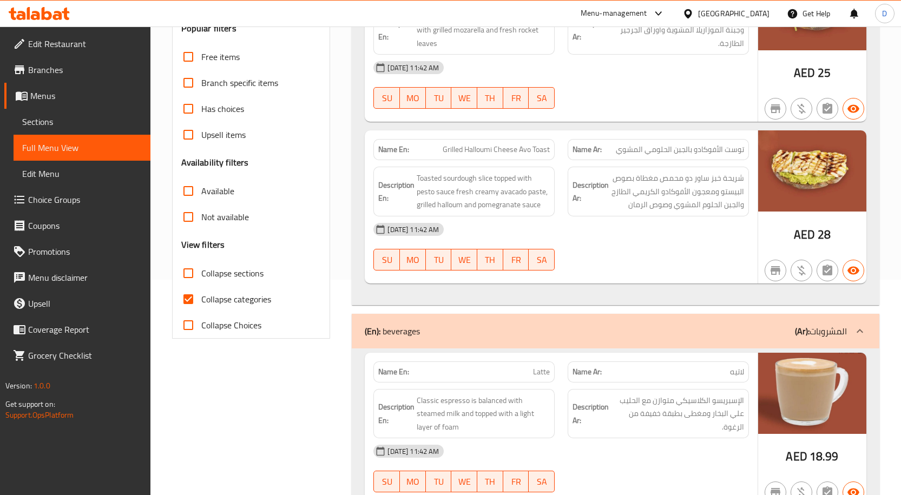
scroll to position [217, 0]
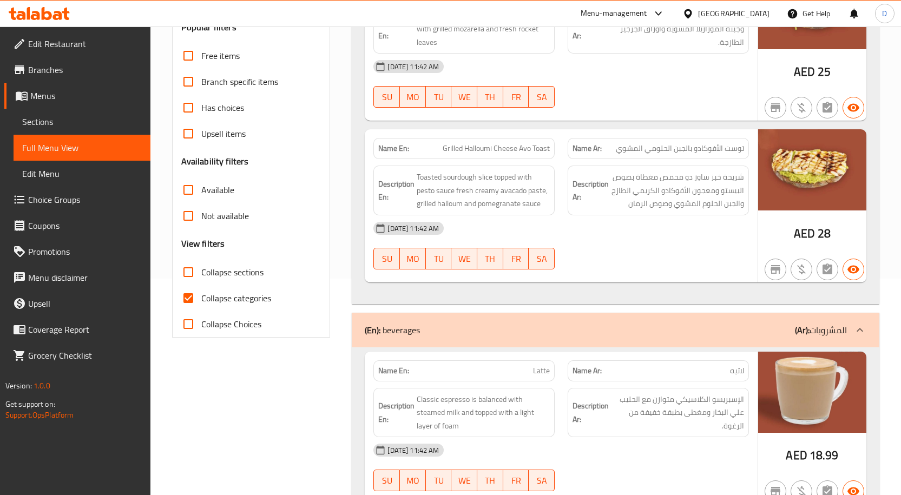
click at [210, 292] on span "Collapse categories" at bounding box center [236, 298] width 70 height 13
click at [201, 292] on input "Collapse categories" at bounding box center [188, 298] width 26 height 26
checkbox input "false"
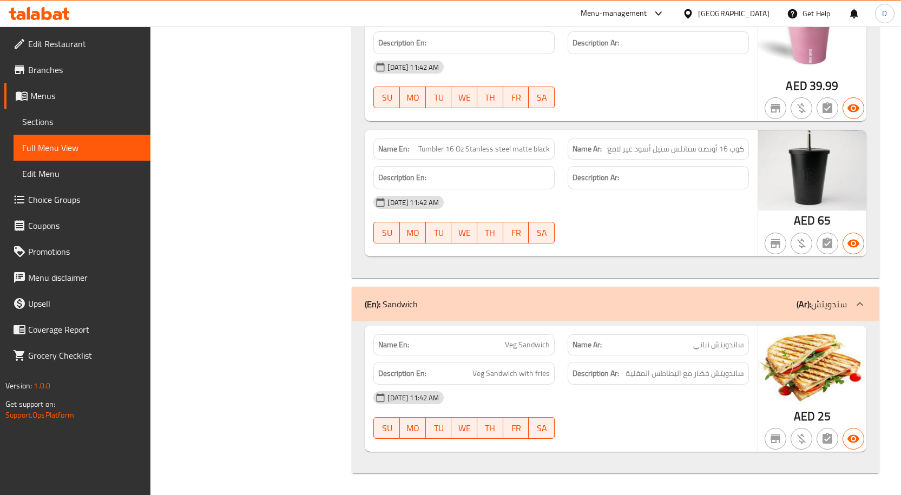
scroll to position [1225, 0]
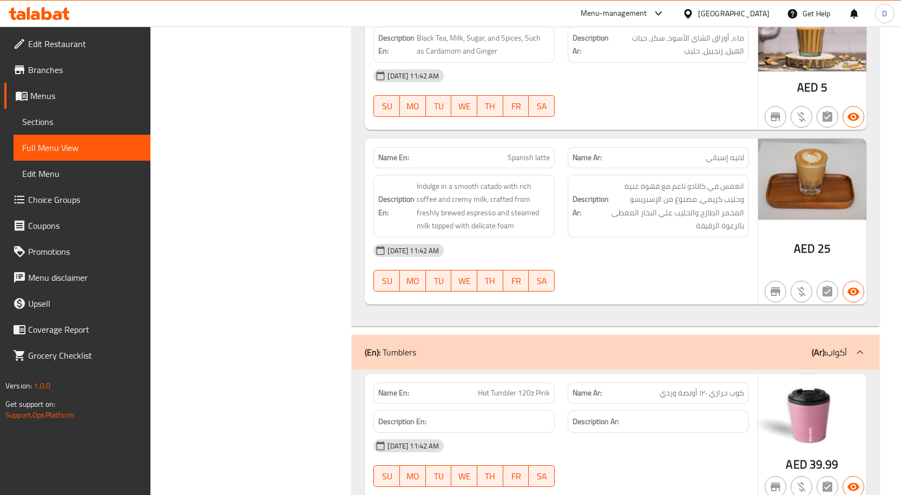
click at [43, 126] on span "Sections" at bounding box center [82, 121] width 120 height 13
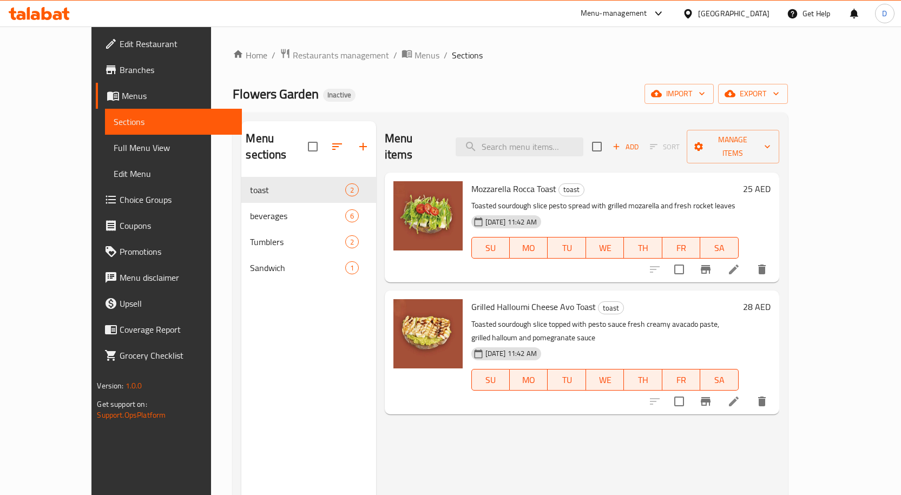
click at [745, 8] on div "United Arab Emirates" at bounding box center [733, 14] width 71 height 12
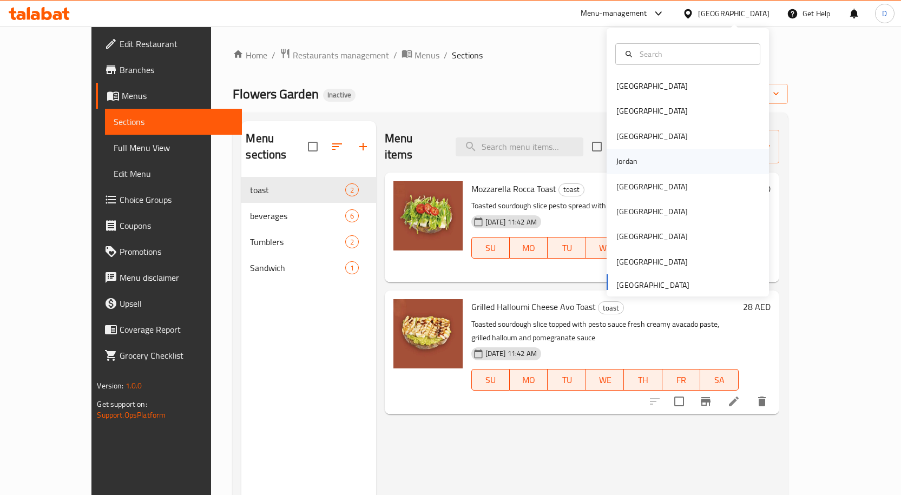
click at [625, 167] on div "Jordan" at bounding box center [627, 161] width 21 height 12
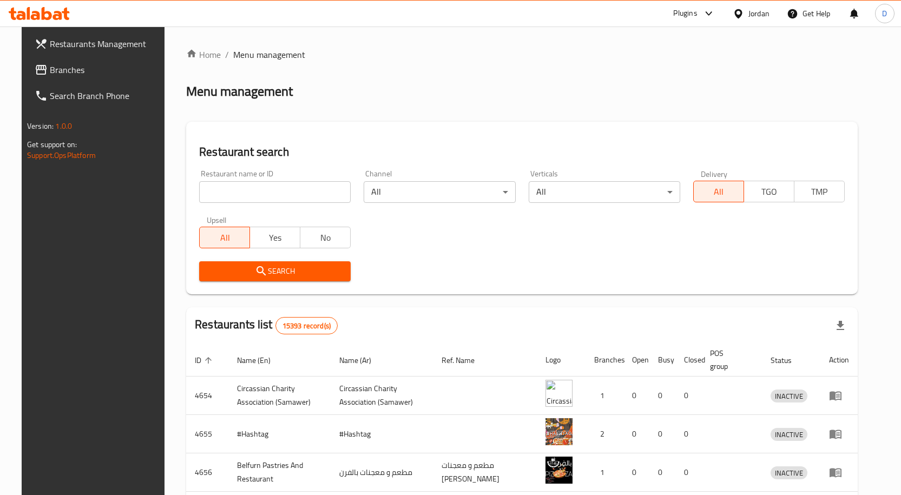
click at [50, 70] on span "Branches" at bounding box center [107, 69] width 114 height 13
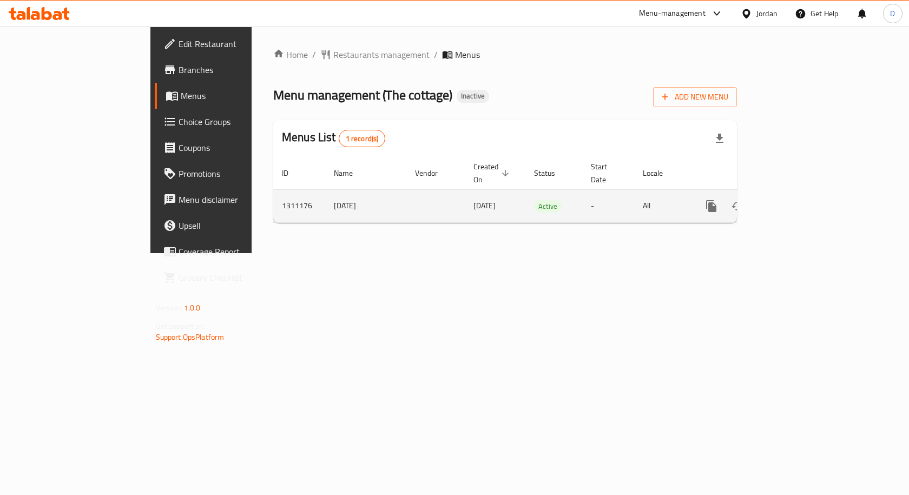
click at [803, 193] on link "enhanced table" at bounding box center [790, 206] width 26 height 26
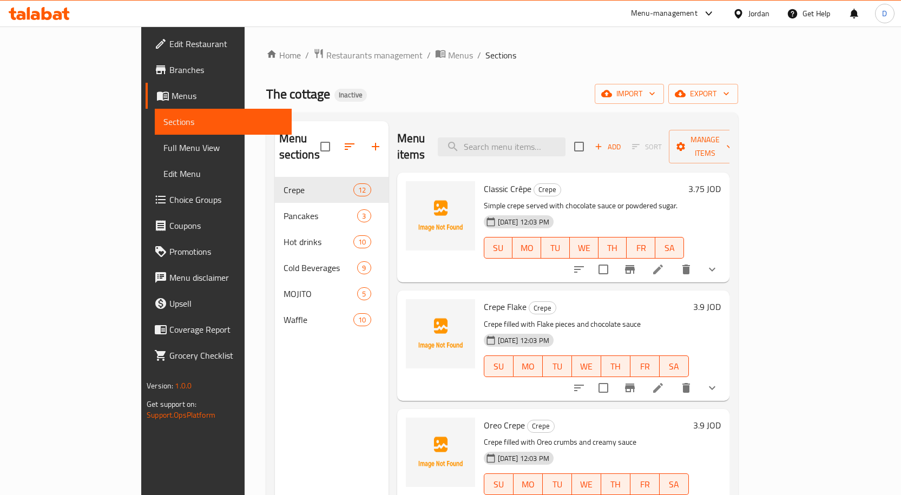
click at [169, 63] on span "Branches" at bounding box center [226, 69] width 114 height 13
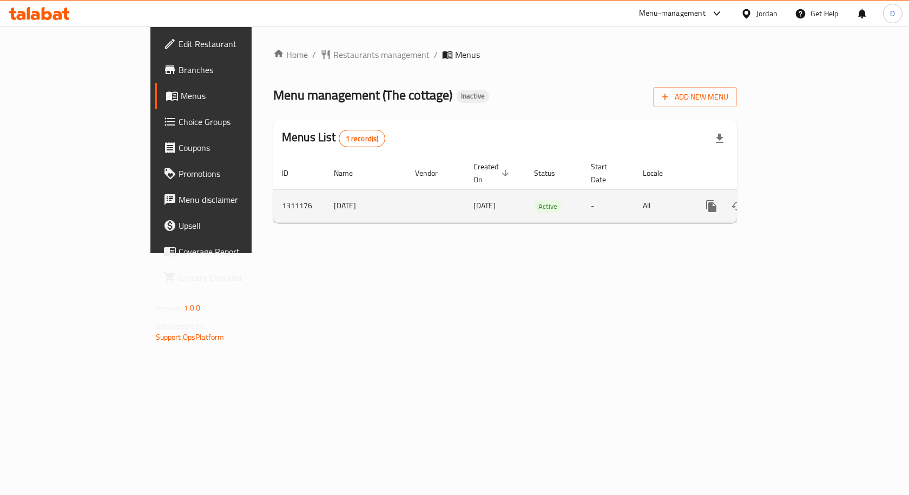
click at [795, 201] on icon "enhanced table" at bounding box center [790, 206] width 10 height 10
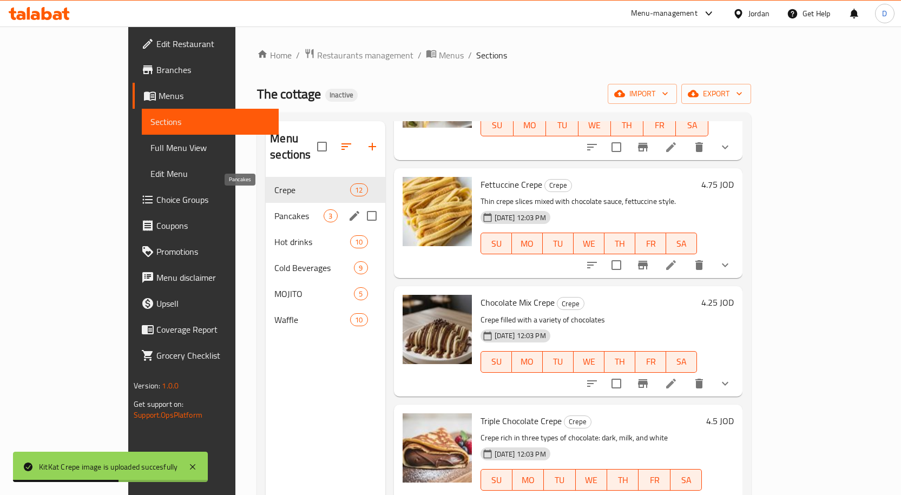
click at [274, 210] on span "Pancakes" at bounding box center [298, 216] width 49 height 13
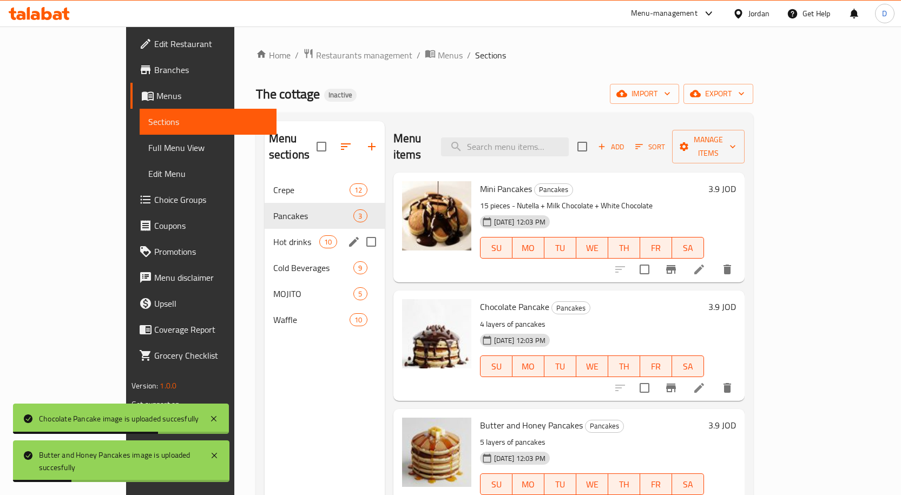
click at [265, 232] on div "Hot drinks 10" at bounding box center [325, 242] width 120 height 26
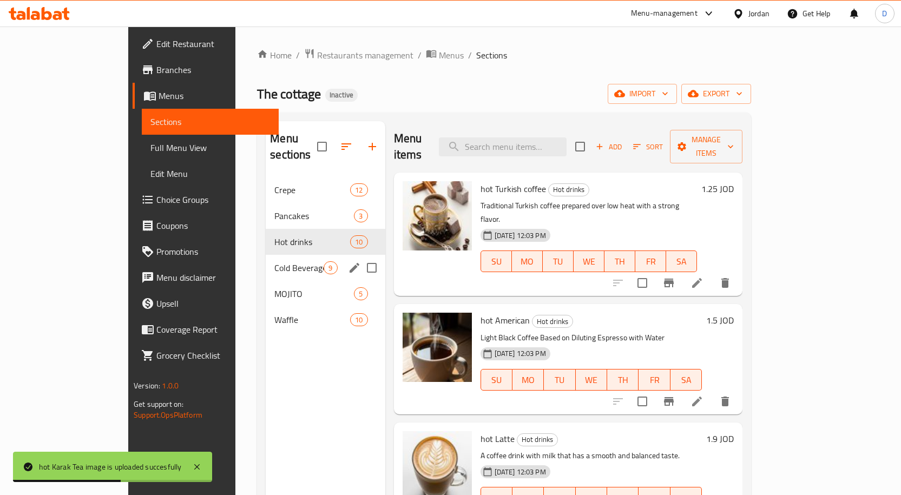
click at [274, 261] on span "Cold Beverages" at bounding box center [298, 267] width 49 height 13
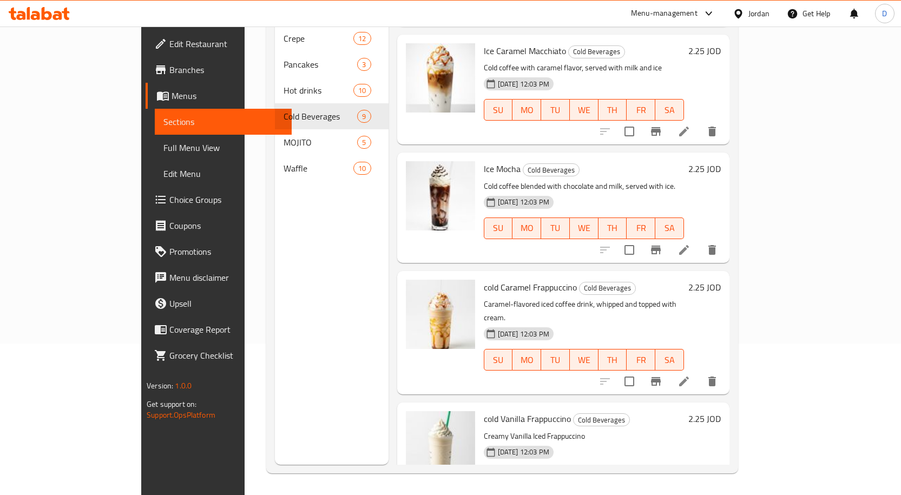
scroll to position [596, 0]
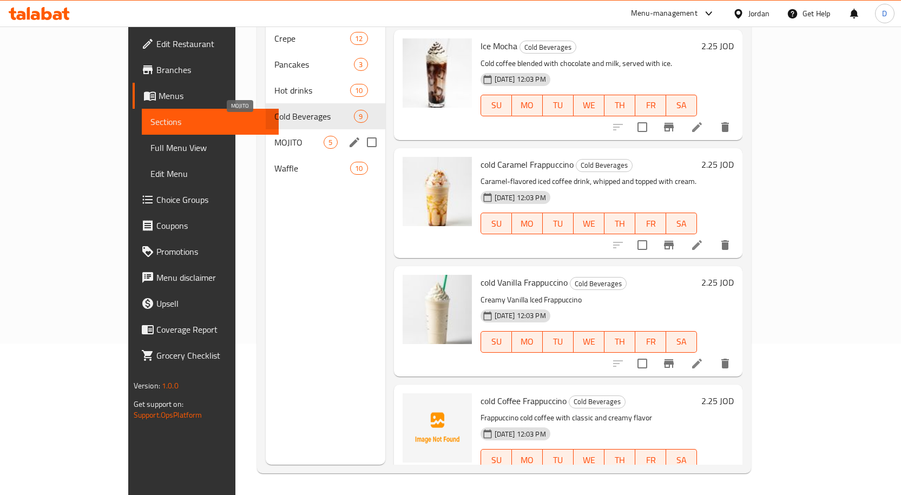
click at [274, 136] on span "MOJITO" at bounding box center [298, 142] width 49 height 13
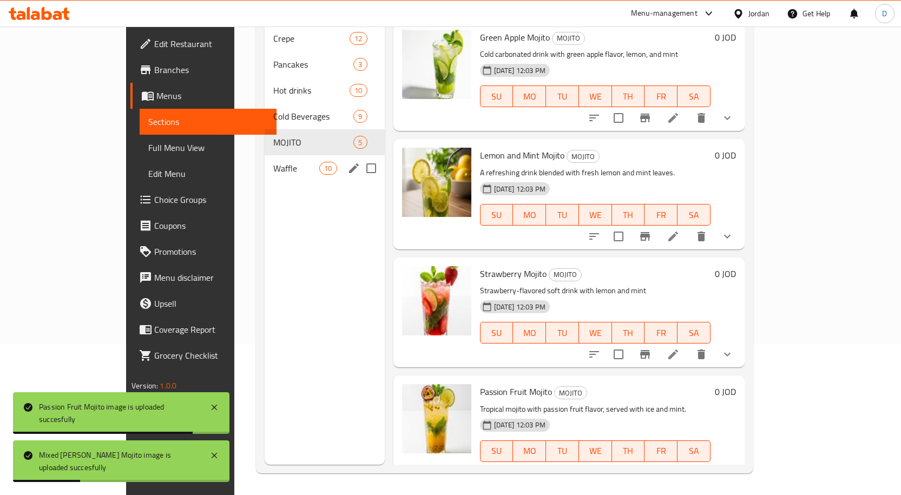
click at [273, 162] on span "Waffle" at bounding box center [296, 168] width 46 height 13
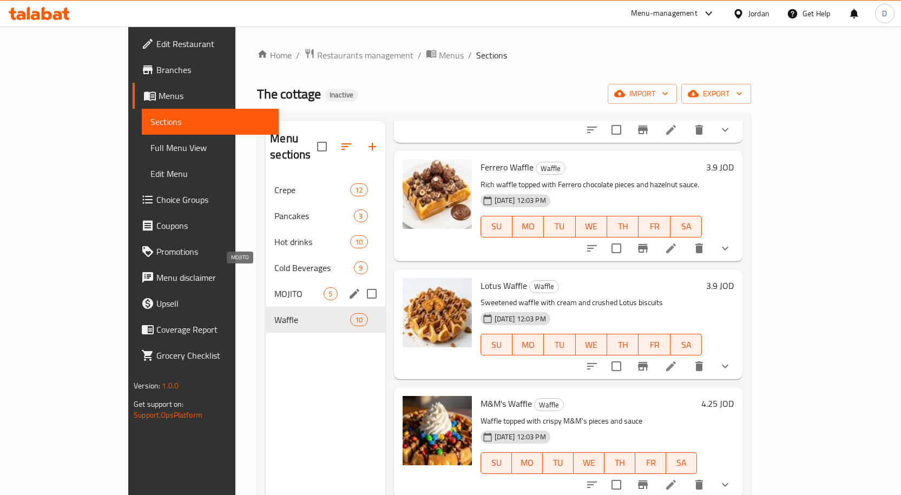
click at [274, 287] on span "MOJITO" at bounding box center [298, 293] width 49 height 13
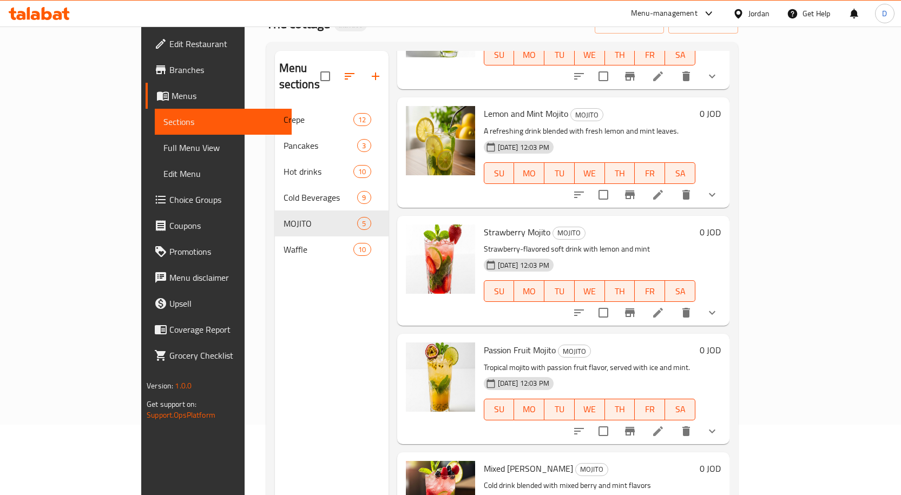
scroll to position [152, 0]
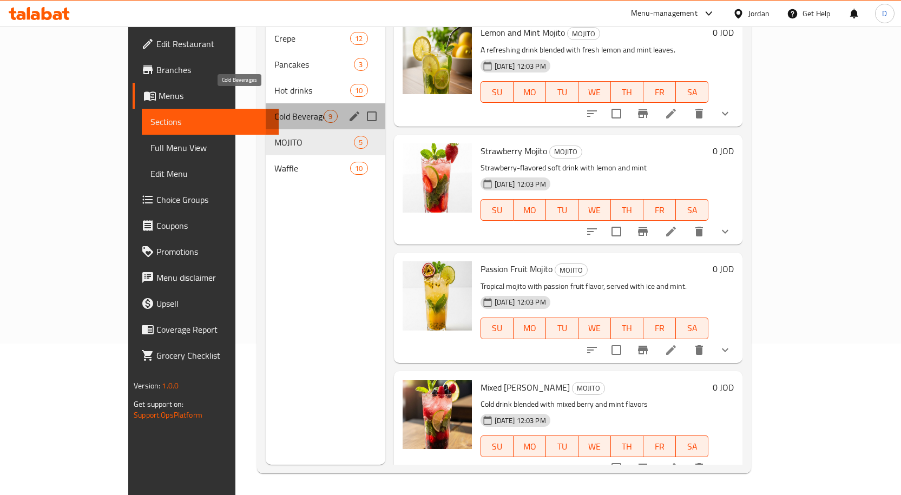
drag, startPoint x: 227, startPoint y: 103, endPoint x: 241, endPoint y: 107, distance: 14.4
click at [274, 110] on span "Cold Beverages" at bounding box center [298, 116] width 49 height 13
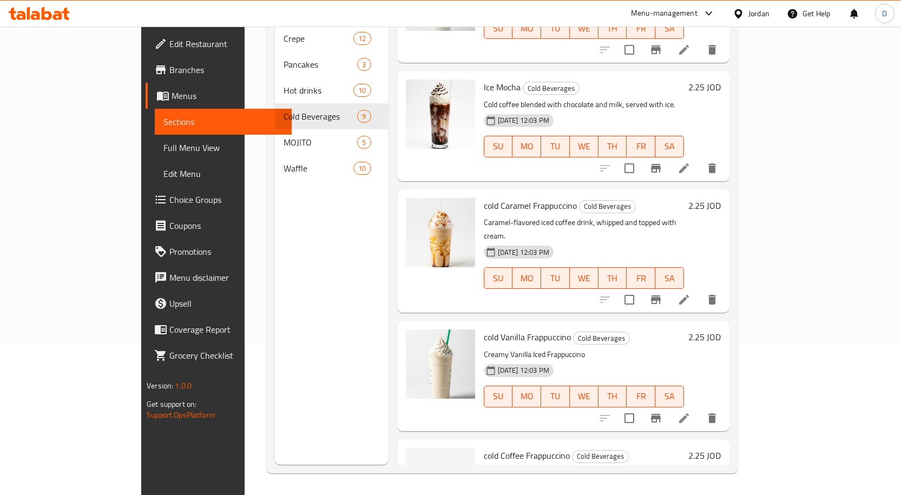
scroll to position [596, 0]
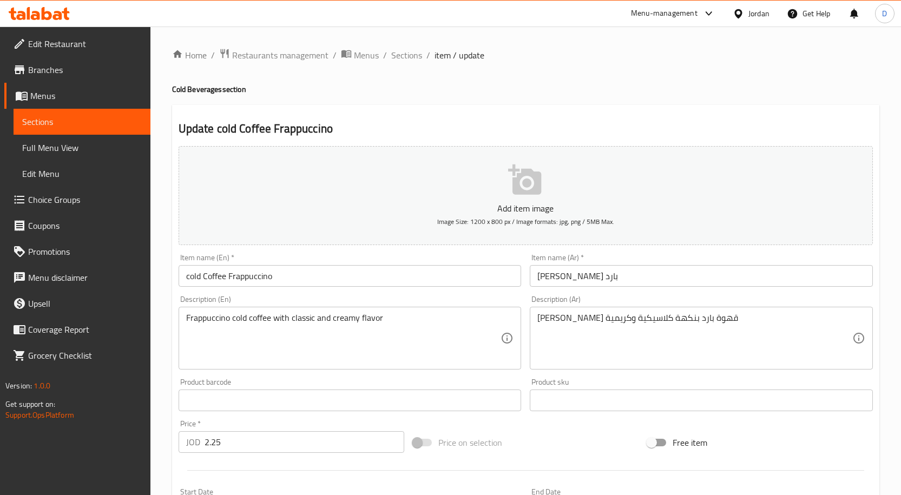
click at [562, 278] on input "[PERSON_NAME] بارد" at bounding box center [701, 276] width 343 height 22
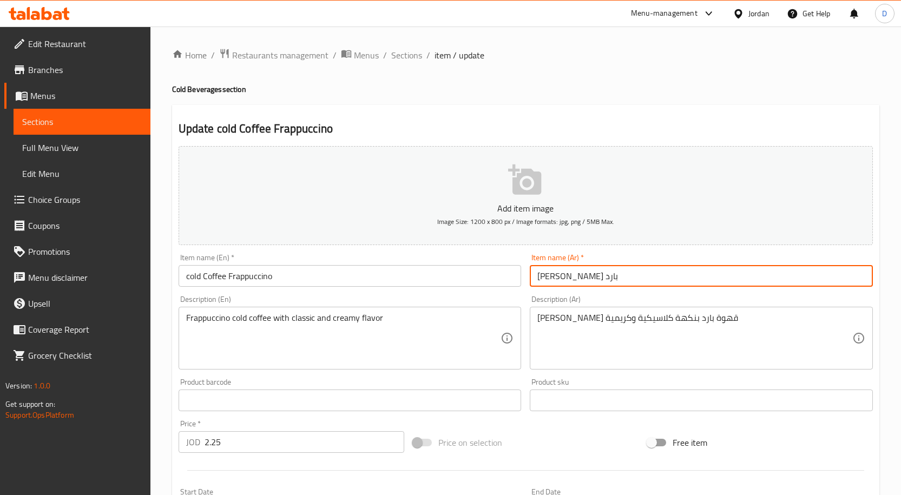
click at [562, 278] on input "[PERSON_NAME] بارد" at bounding box center [701, 276] width 343 height 22
click at [544, 279] on input "[PERSON_NAME] بارد" at bounding box center [701, 276] width 343 height 22
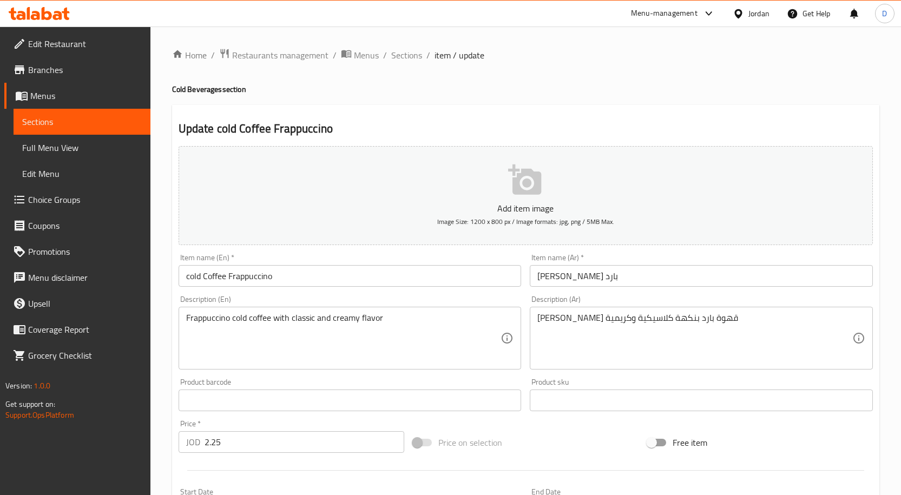
click at [590, 279] on input "[PERSON_NAME] بارد" at bounding box center [701, 276] width 343 height 22
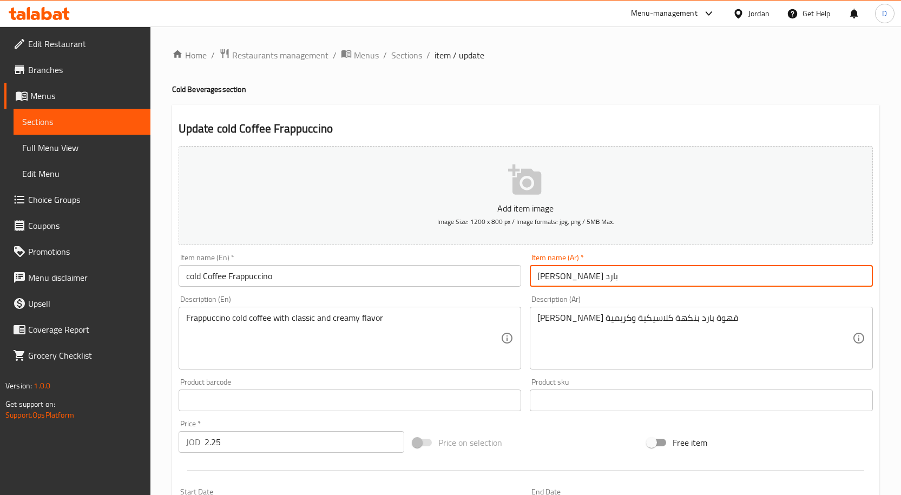
click at [590, 279] on input "[PERSON_NAME] بارد" at bounding box center [701, 276] width 343 height 22
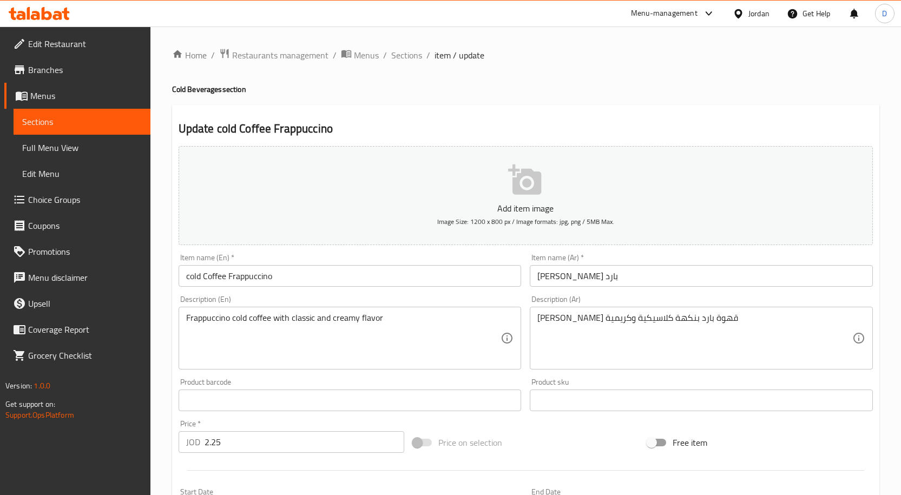
drag, startPoint x: 408, startPoint y: 57, endPoint x: 417, endPoint y: 83, distance: 27.2
click at [408, 57] on span "Sections" at bounding box center [406, 55] width 31 height 13
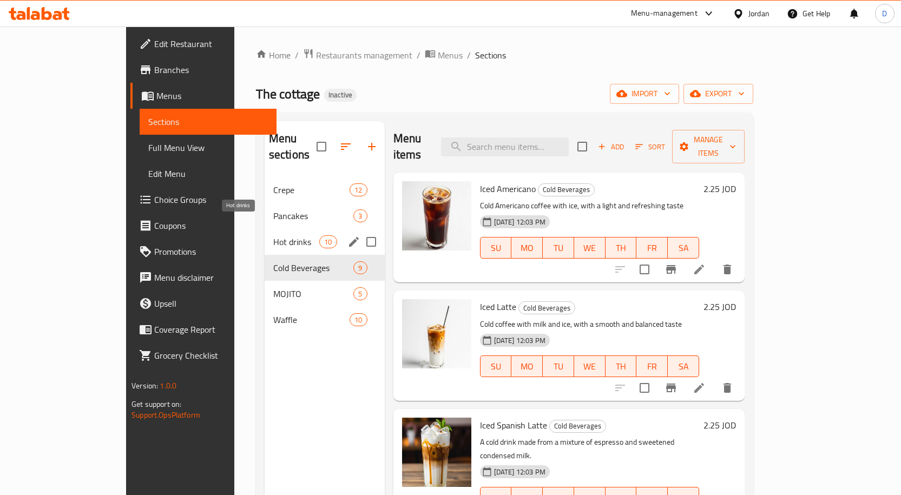
click at [273, 235] on span "Hot drinks" at bounding box center [296, 241] width 46 height 13
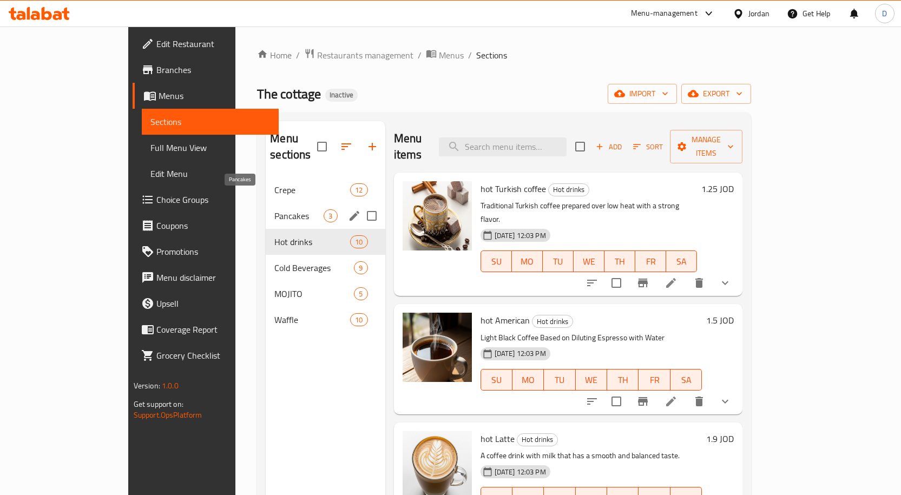
click at [274, 210] on span "Pancakes" at bounding box center [298, 216] width 49 height 13
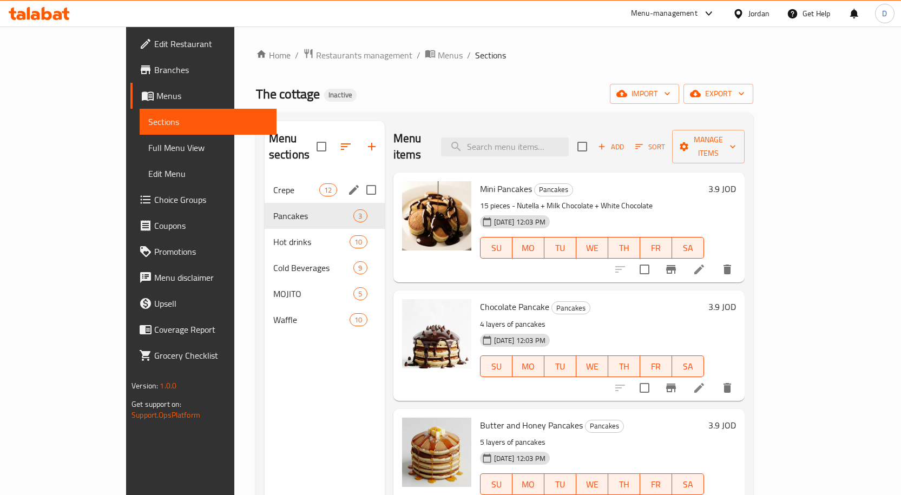
click at [273, 184] on span "Crepe" at bounding box center [296, 190] width 46 height 13
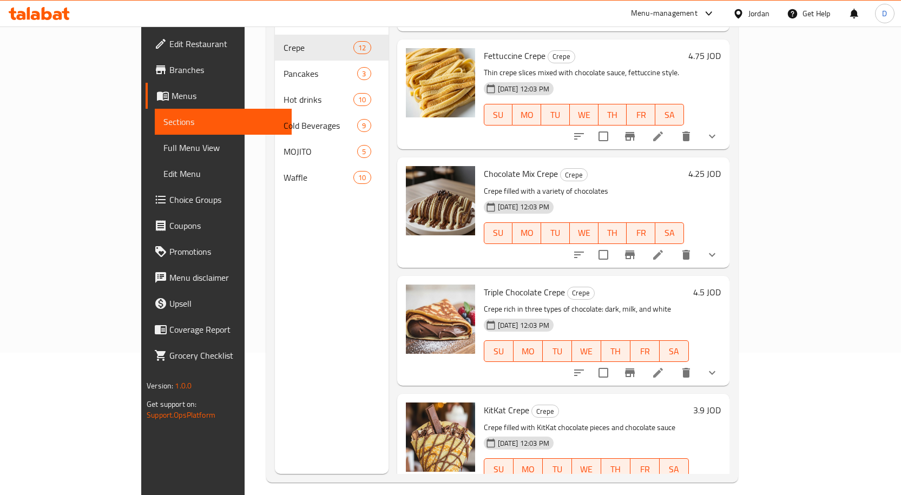
scroll to position [152, 0]
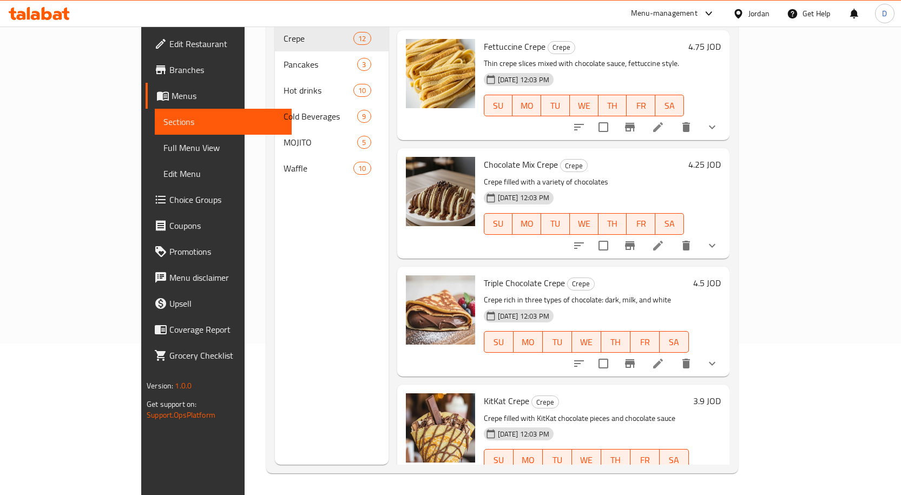
click at [163, 146] on span "Full Menu View" at bounding box center [223, 147] width 120 height 13
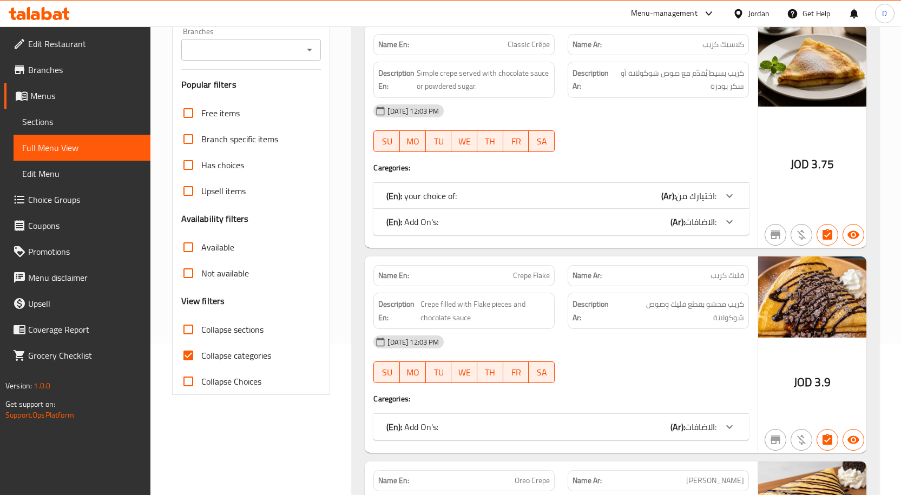
drag, startPoint x: 246, startPoint y: 360, endPoint x: 248, endPoint y: 355, distance: 5.6
click at [247, 360] on span "Collapse categories" at bounding box center [236, 355] width 70 height 13
click at [201, 360] on input "Collapse categories" at bounding box center [188, 356] width 26 height 26
checkbox input "false"
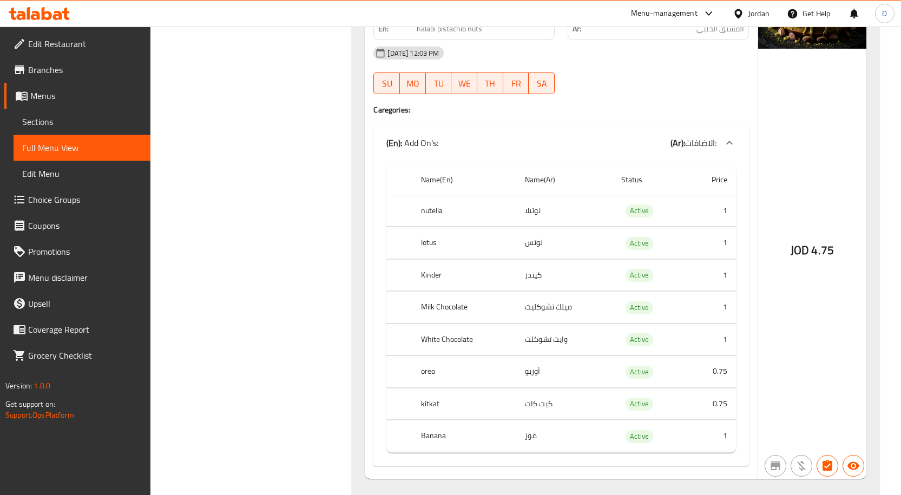
scroll to position [18892, 0]
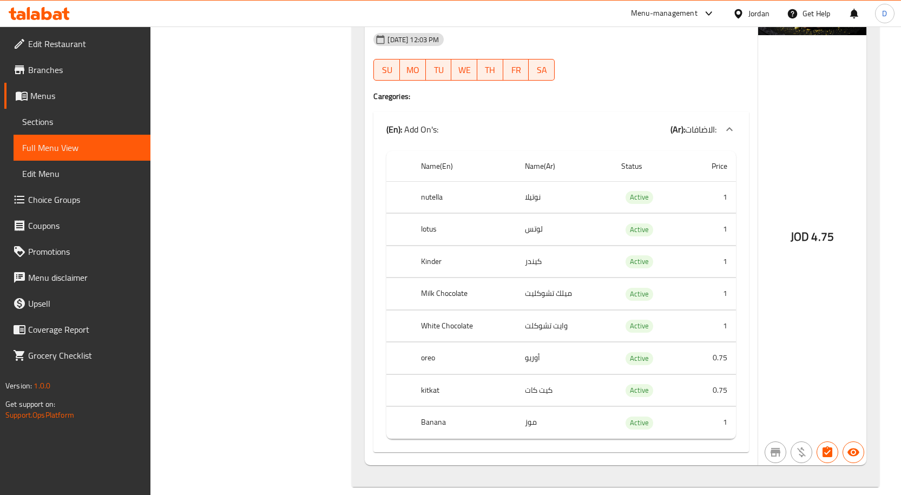
click at [44, 175] on span "Edit Menu" at bounding box center [82, 173] width 120 height 13
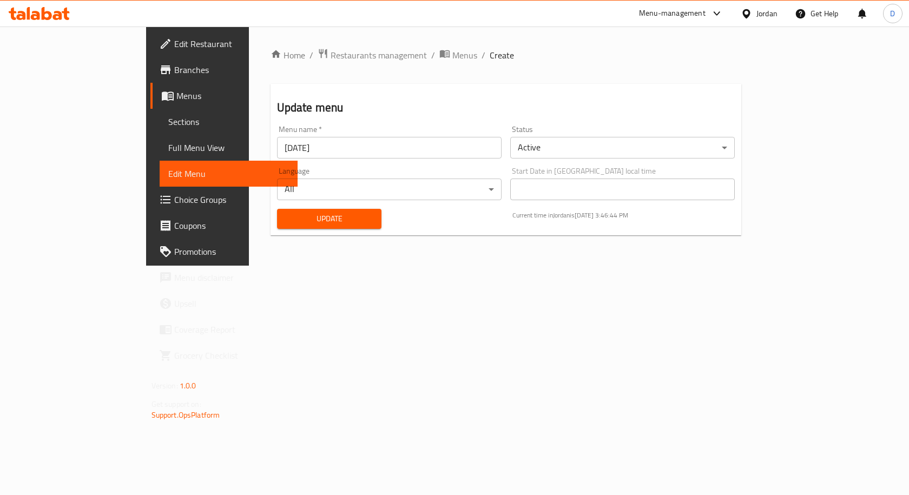
click at [168, 143] on span "Full Menu View" at bounding box center [228, 147] width 121 height 13
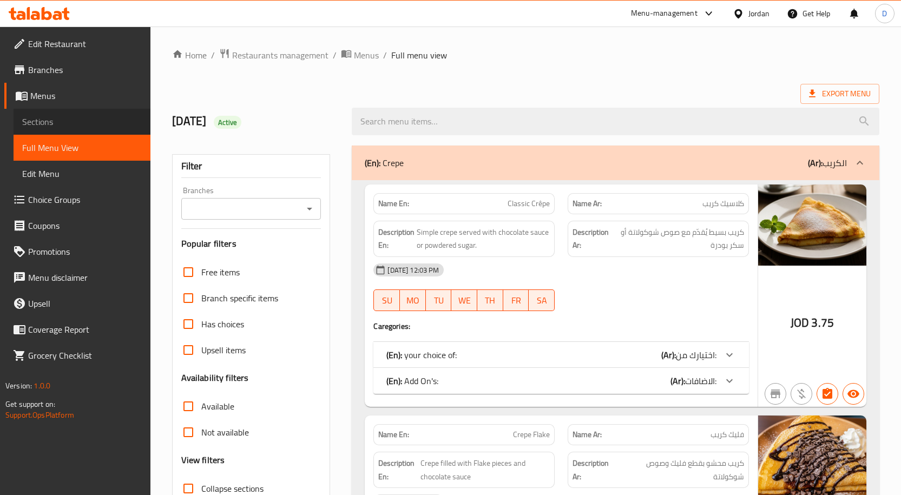
click at [52, 125] on span "Sections" at bounding box center [82, 121] width 120 height 13
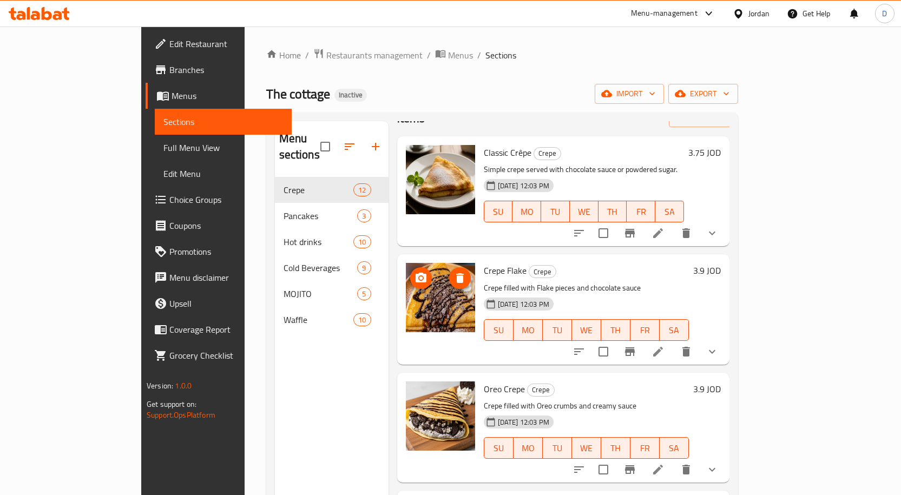
scroll to position [54, 0]
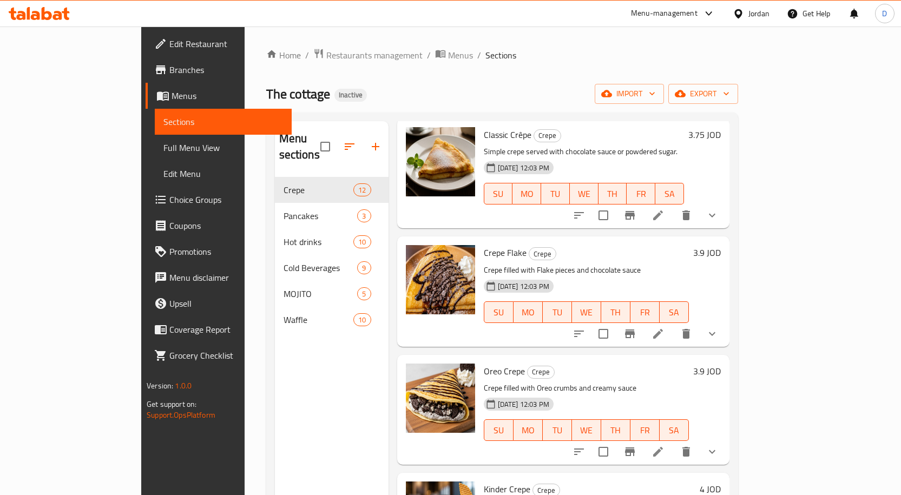
click at [163, 154] on span "Full Menu View" at bounding box center [223, 147] width 120 height 13
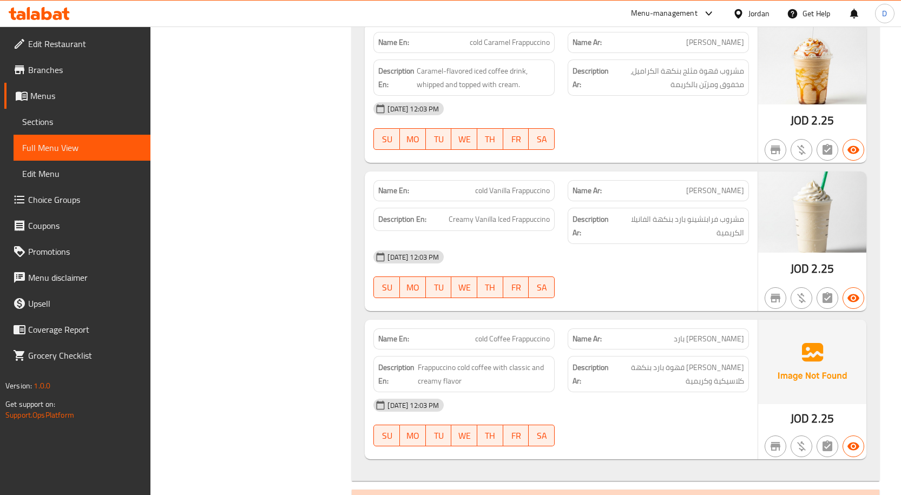
scroll to position [6280, 0]
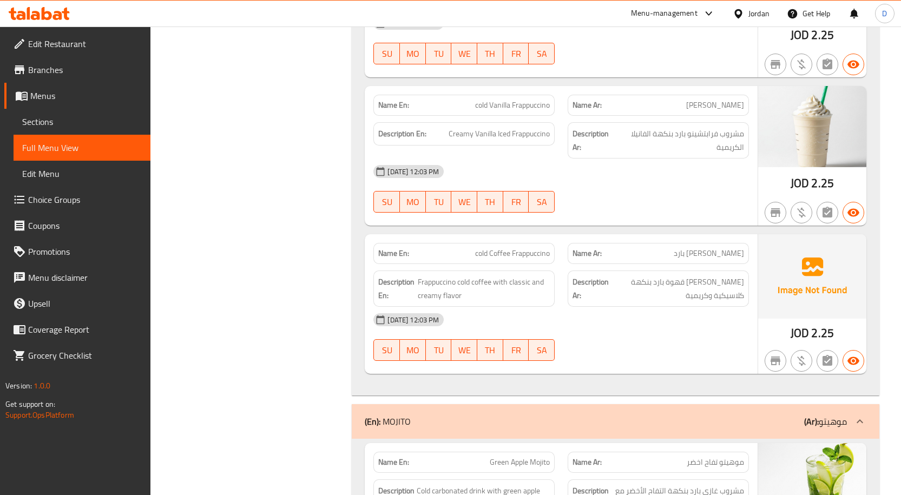
click at [732, 248] on span "[PERSON_NAME] بارد" at bounding box center [709, 253] width 70 height 11
copy span "[PERSON_NAME]"
click at [699, 248] on span "[PERSON_NAME] بارد" at bounding box center [709, 253] width 70 height 11
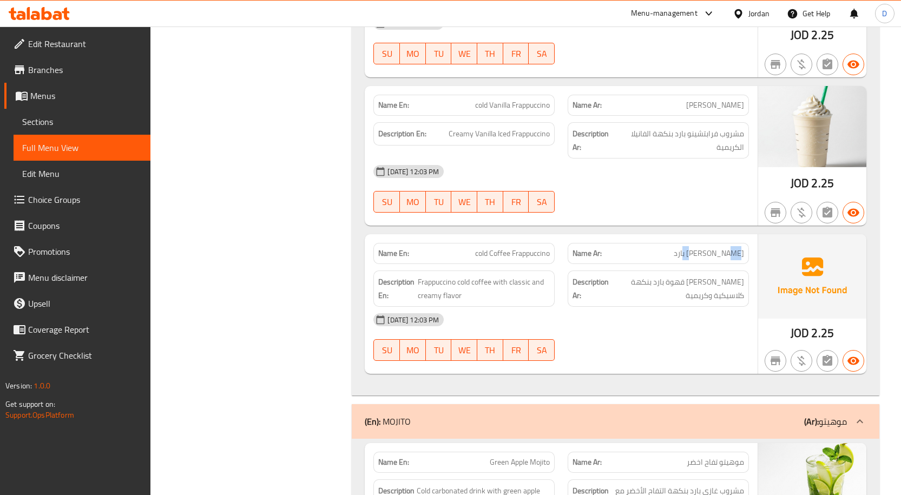
copy span "قهوة"
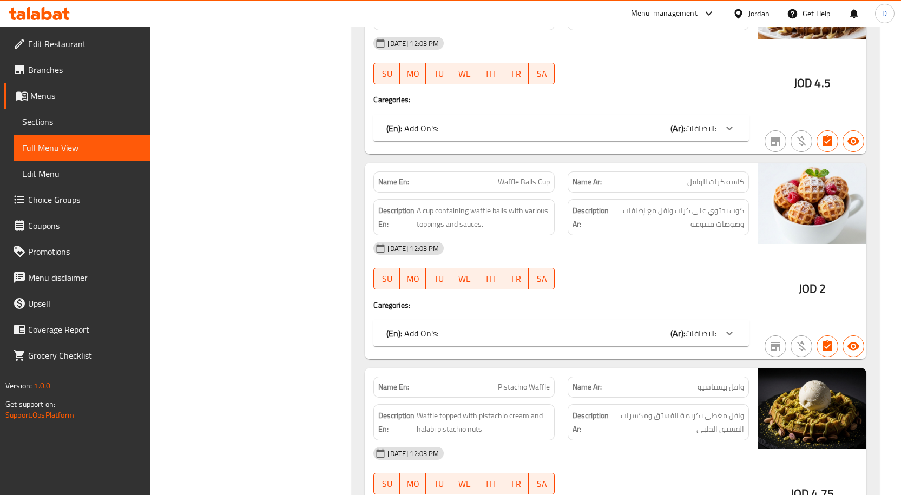
scroll to position [9441, 0]
